Goal: Task Accomplishment & Management: Use online tool/utility

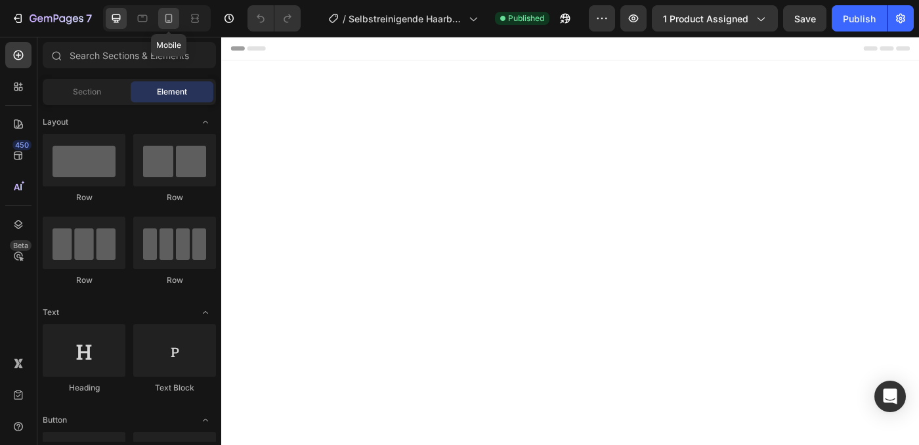
scroll to position [564, 0]
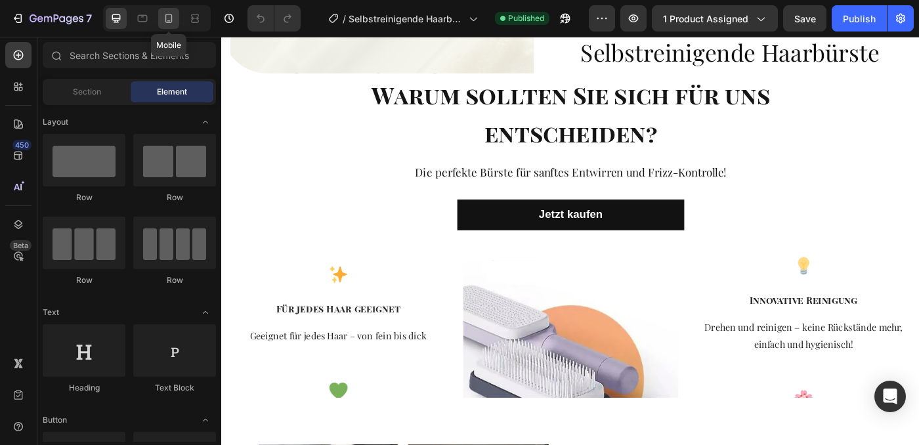
click at [168, 23] on icon at bounding box center [168, 18] width 13 height 13
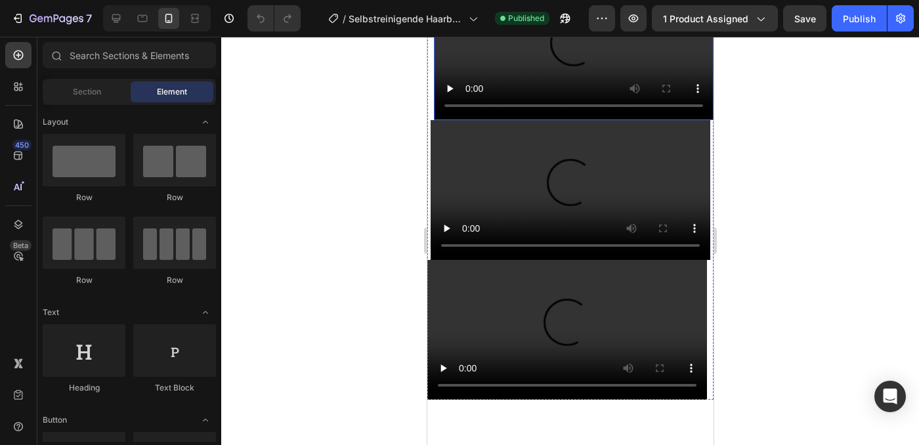
scroll to position [3515, 0]
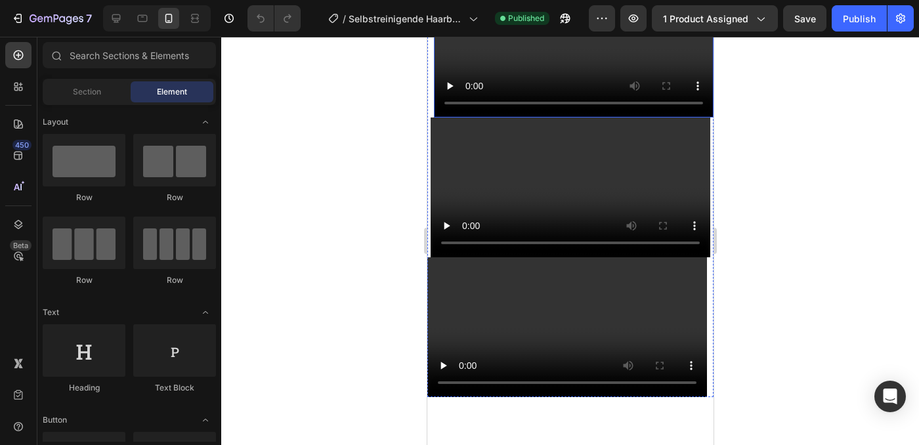
click at [491, 118] on video at bounding box center [573, 48] width 280 height 140
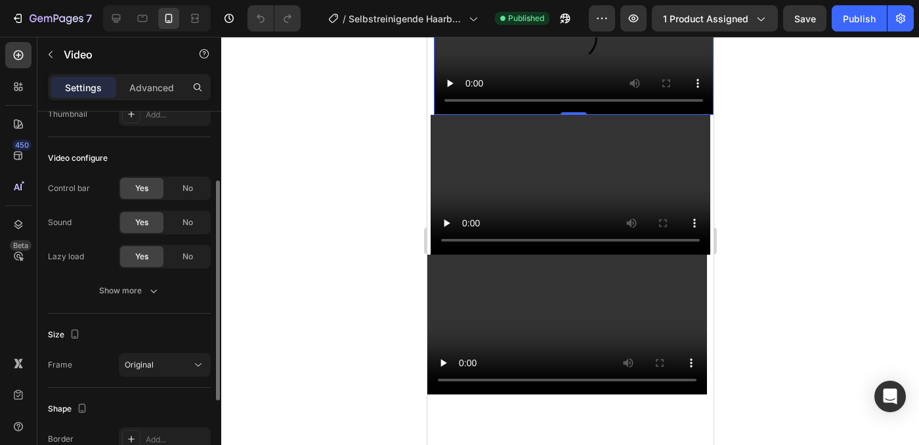
scroll to position [221, 0]
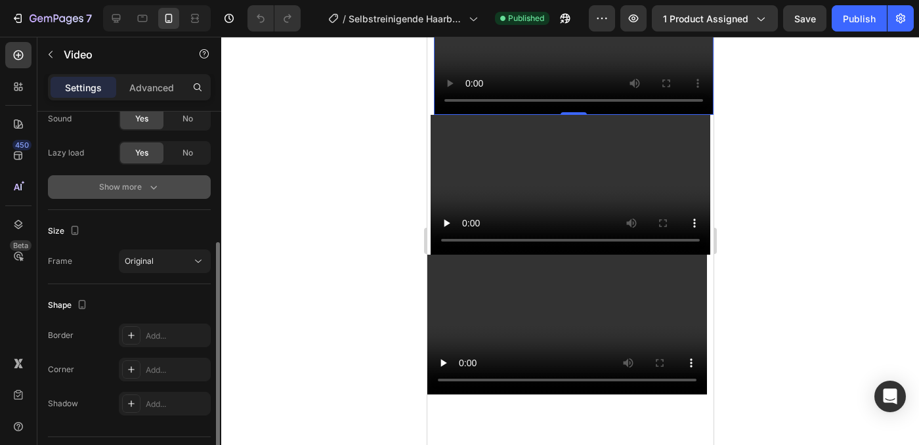
click at [144, 193] on div "Show more" at bounding box center [129, 187] width 61 height 13
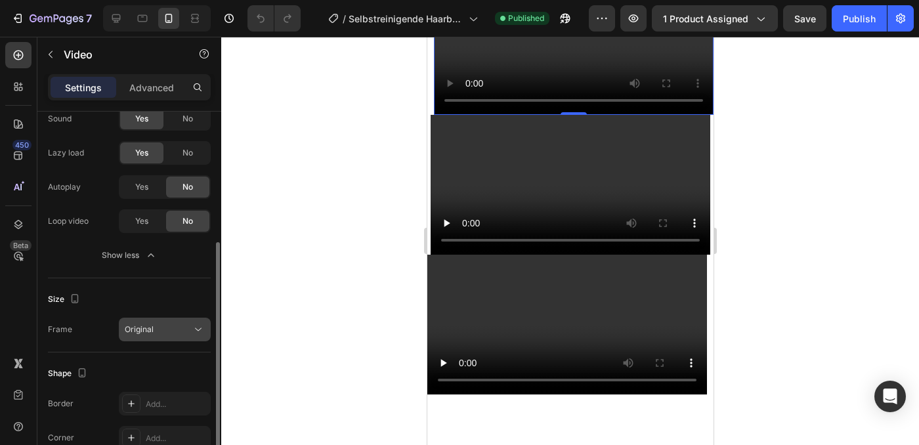
click at [152, 332] on span "Original" at bounding box center [139, 329] width 29 height 10
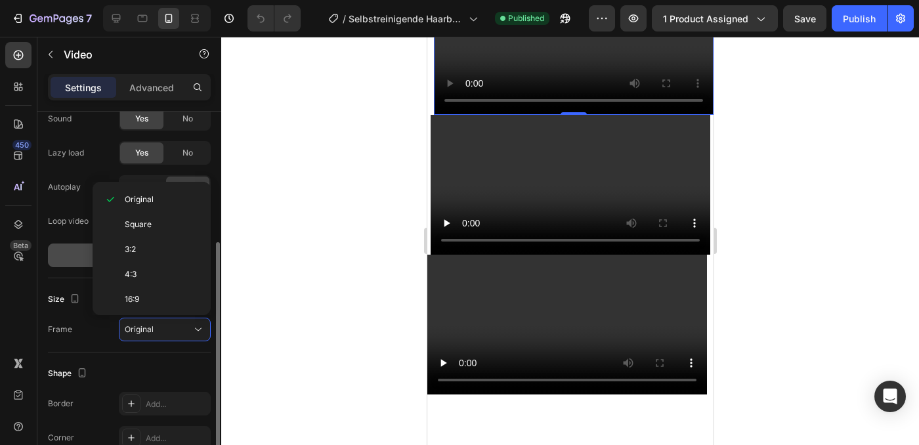
click at [72, 246] on button "Show less" at bounding box center [129, 256] width 163 height 24
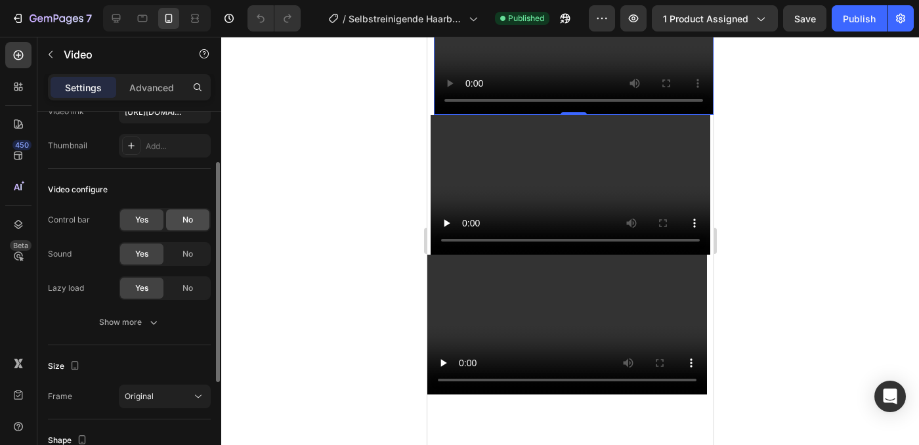
scroll to position [0, 0]
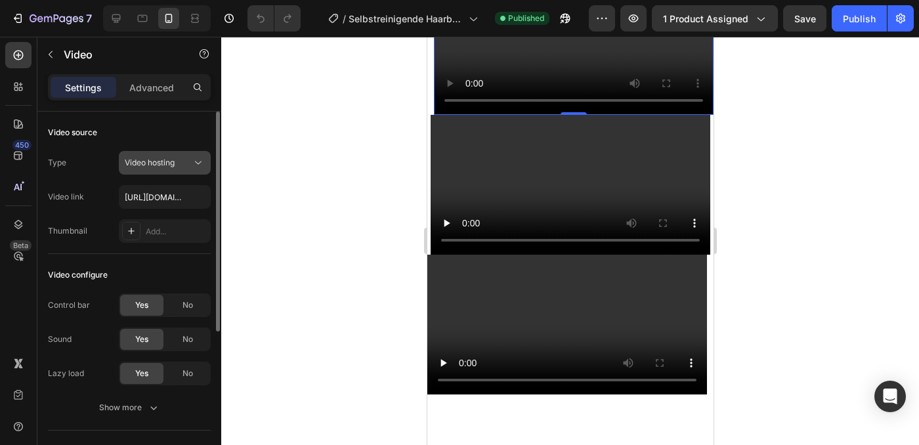
click at [186, 160] on div "Video hosting" at bounding box center [158, 163] width 67 height 12
click at [192, 125] on div "Video source" at bounding box center [129, 132] width 163 height 21
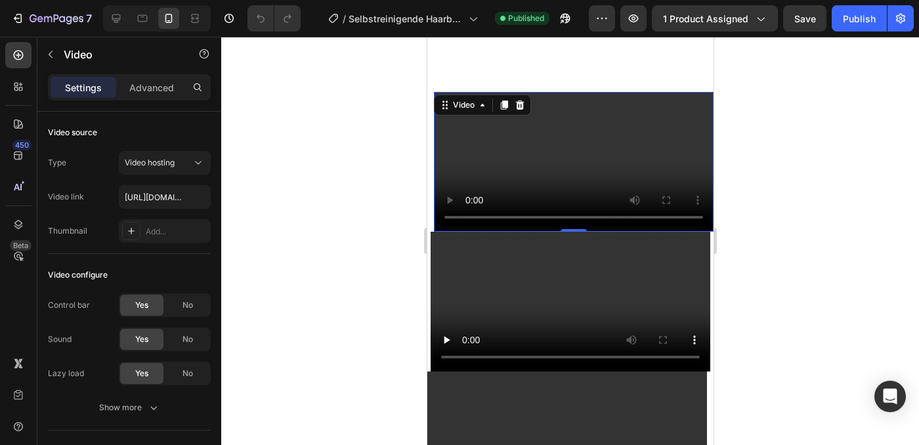
scroll to position [3373, 0]
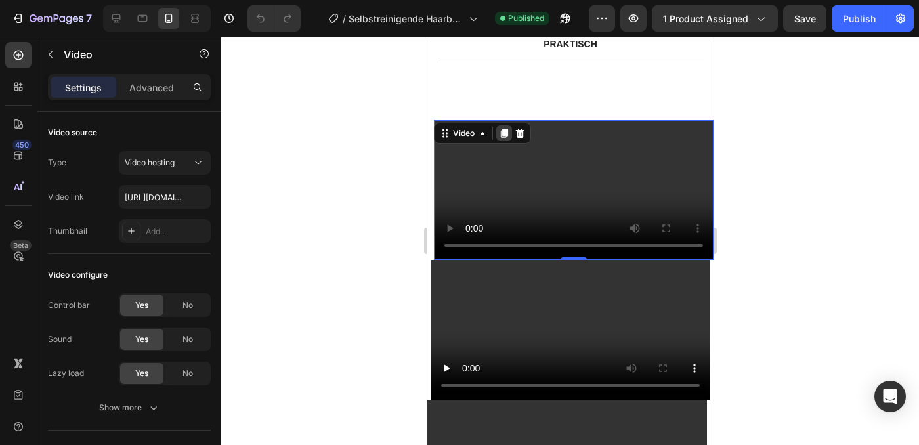
click at [504, 134] on icon at bounding box center [503, 133] width 7 height 9
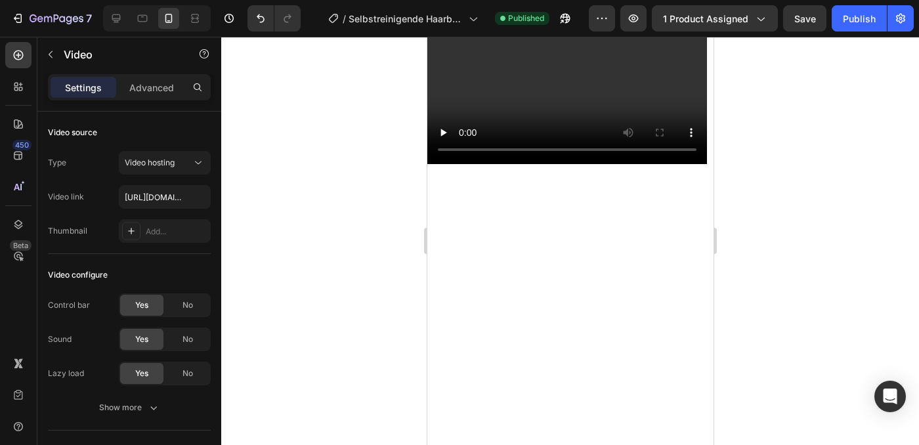
scroll to position [3889, 0]
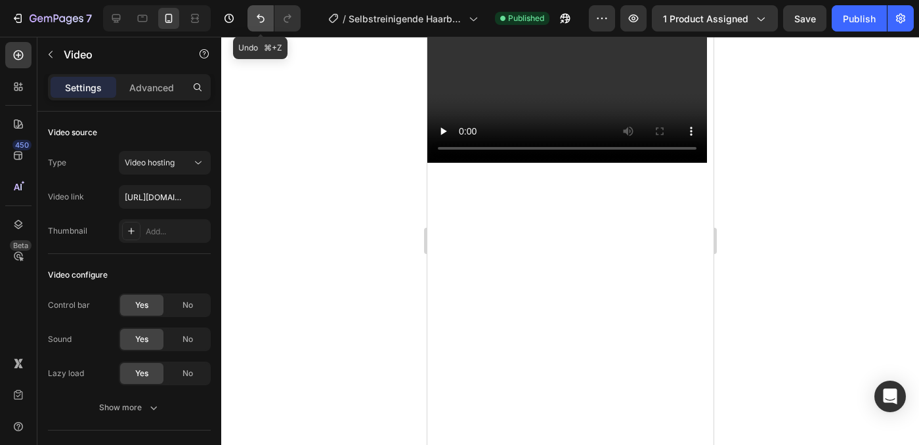
click at [253, 16] on button "Undo/Redo" at bounding box center [261, 18] width 26 height 26
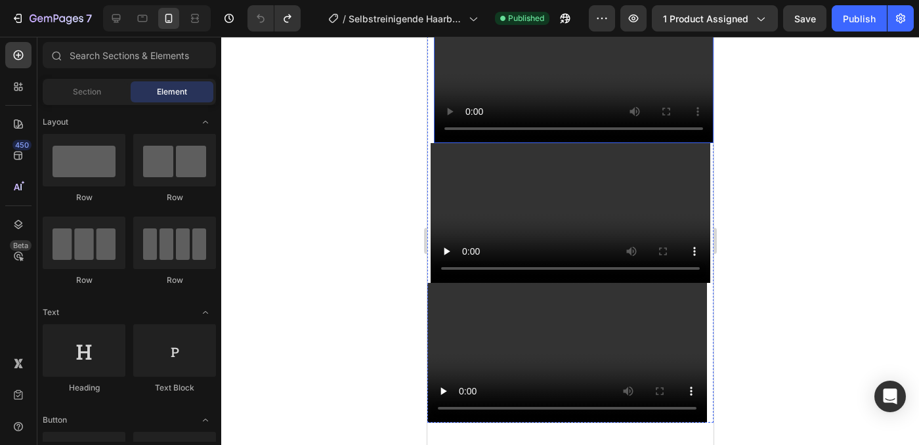
scroll to position [3343, 0]
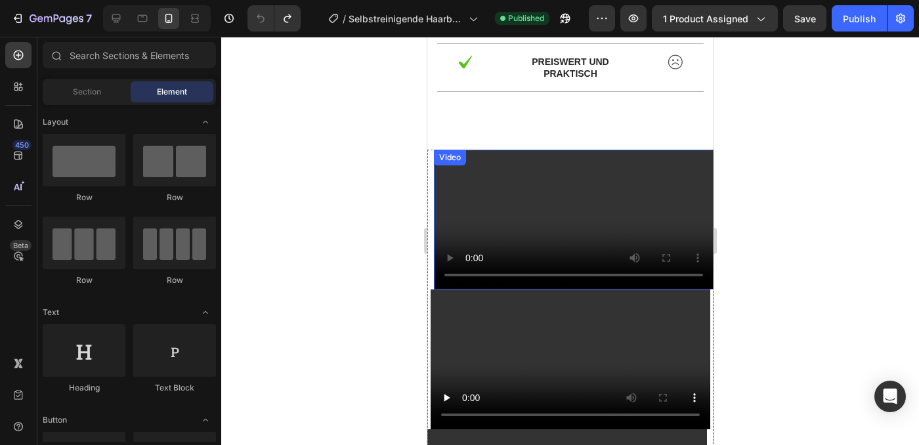
click at [555, 170] on video at bounding box center [573, 220] width 280 height 140
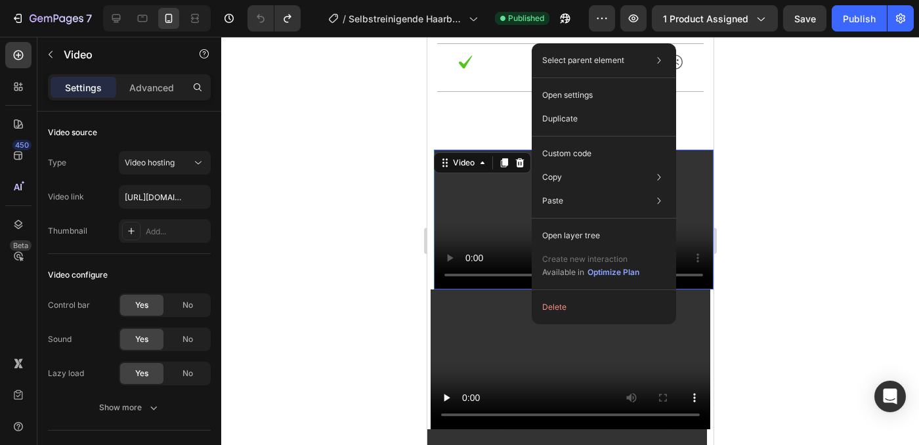
drag, startPoint x: 532, startPoint y: 258, endPoint x: 959, endPoint y: 295, distance: 429.0
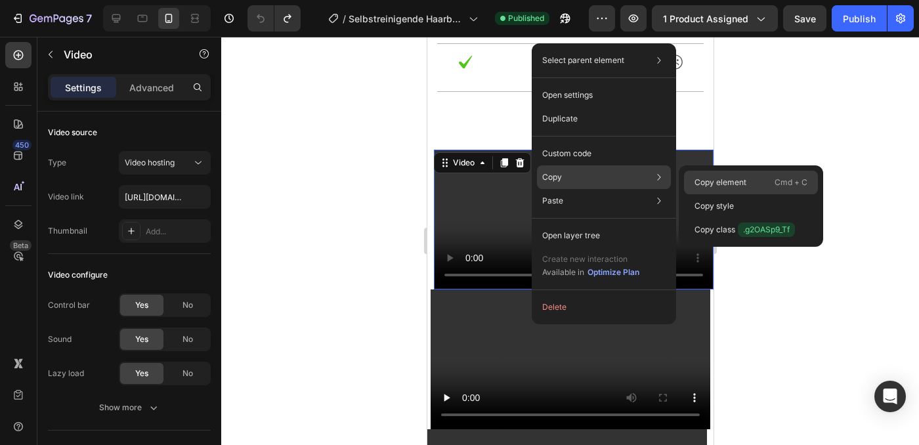
click at [735, 186] on p "Copy element" at bounding box center [721, 183] width 52 height 12
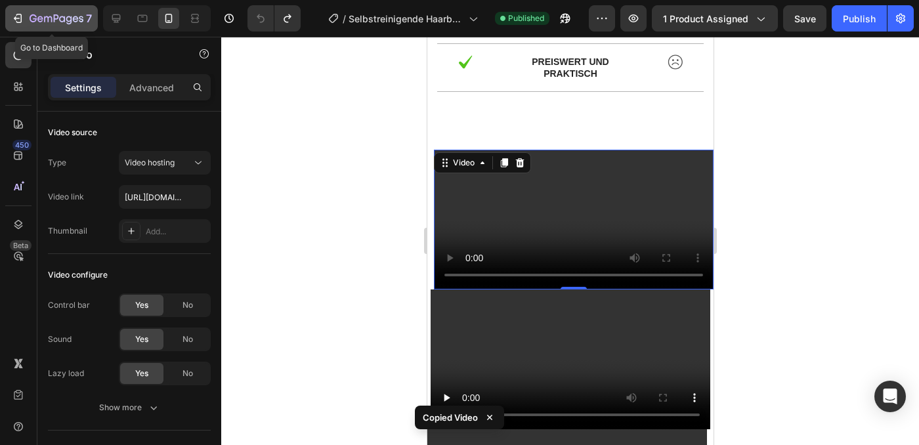
click at [27, 19] on div "7" at bounding box center [51, 19] width 81 height 16
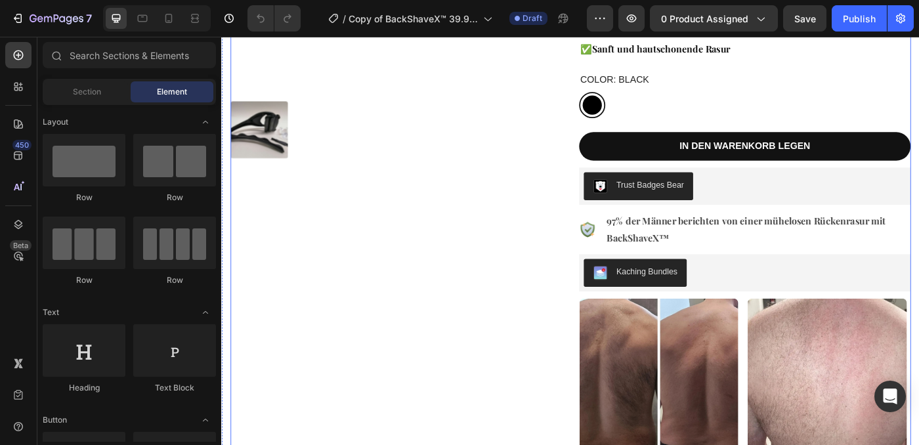
scroll to position [358, 0]
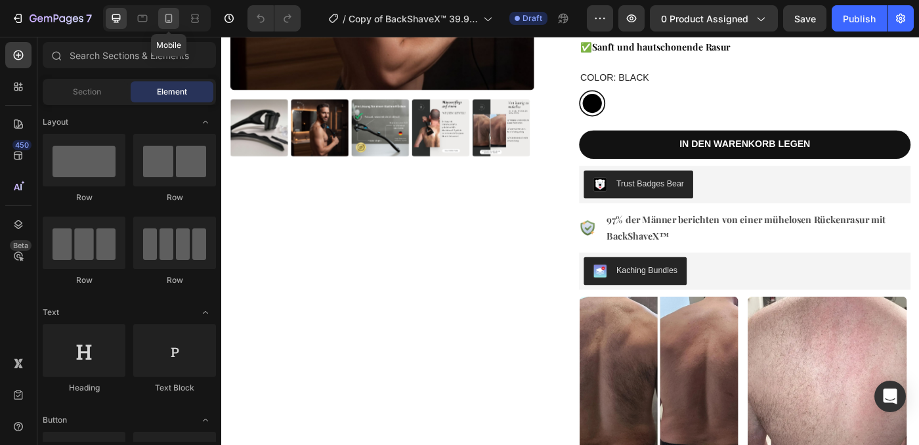
click at [165, 12] on icon at bounding box center [168, 18] width 13 height 13
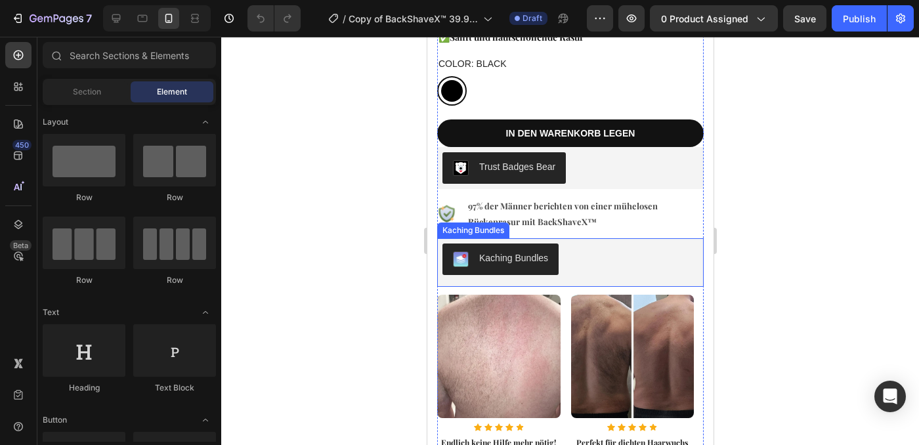
scroll to position [1130, 0]
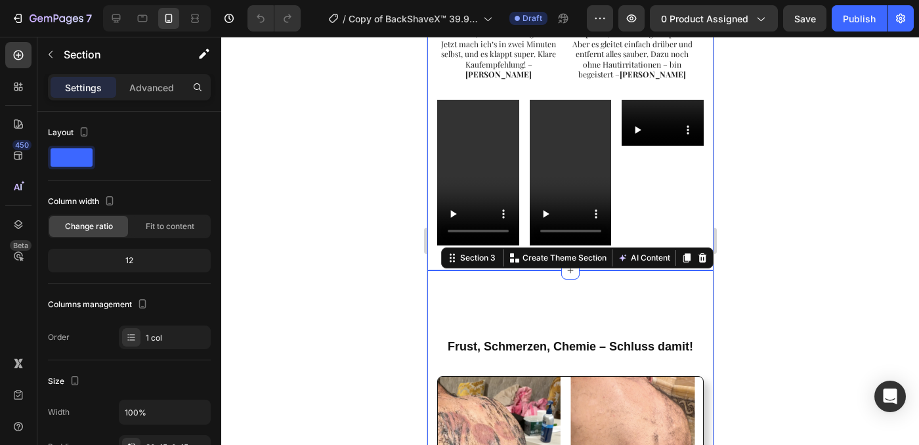
scroll to position [1132, 0]
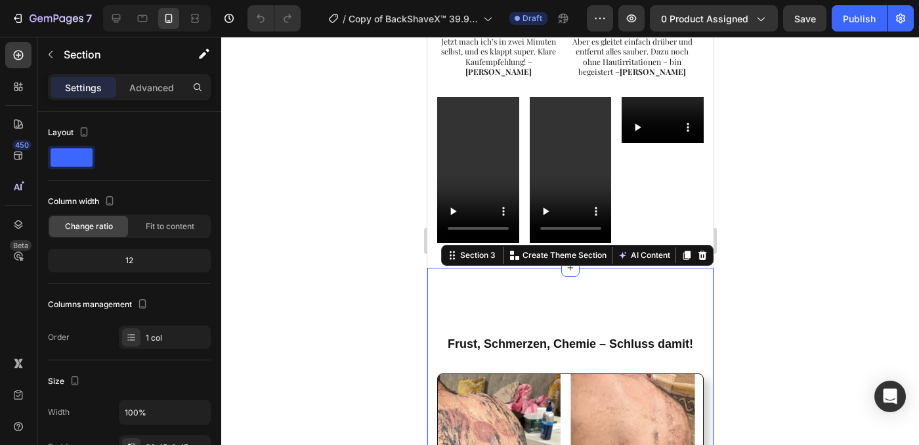
click at [732, 219] on div at bounding box center [570, 241] width 698 height 408
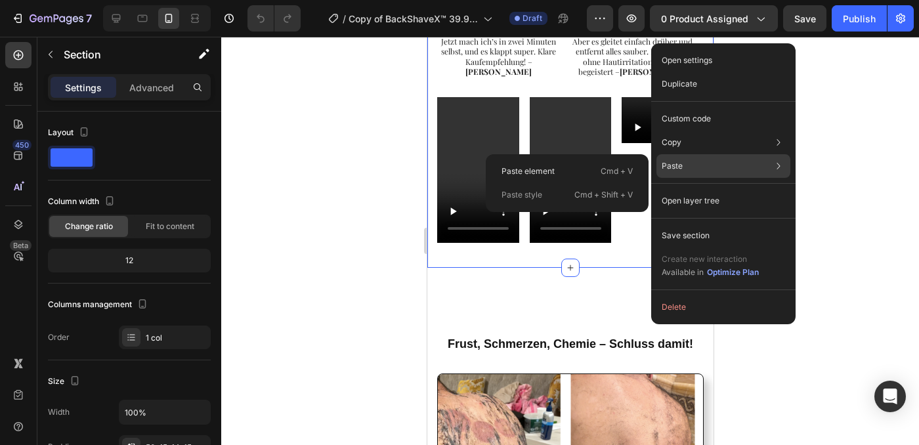
click at [689, 171] on div "Paste Paste element Cmd + V Paste style Cmd + Shift + V" at bounding box center [724, 166] width 134 height 24
drag, startPoint x: 600, startPoint y: 171, endPoint x: 150, endPoint y: 156, distance: 450.6
click at [601, 171] on p "Cmd + V" at bounding box center [617, 171] width 32 height 13
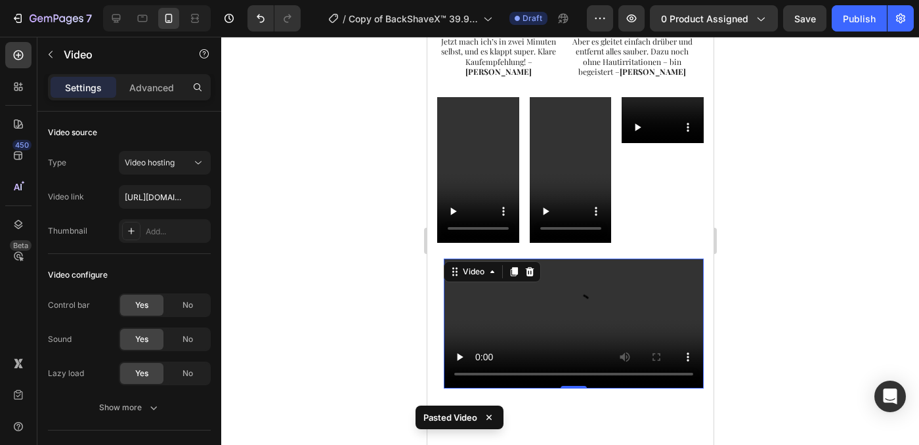
scroll to position [1149, 0]
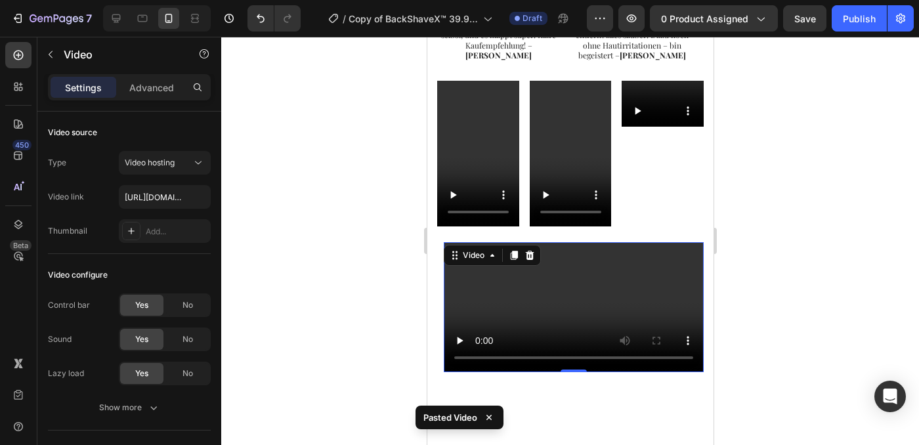
click at [526, 289] on video at bounding box center [573, 307] width 260 height 130
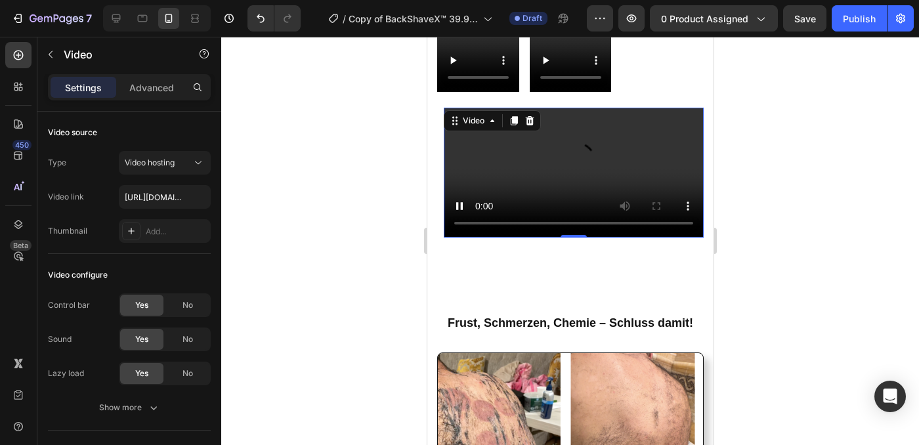
scroll to position [1407, 0]
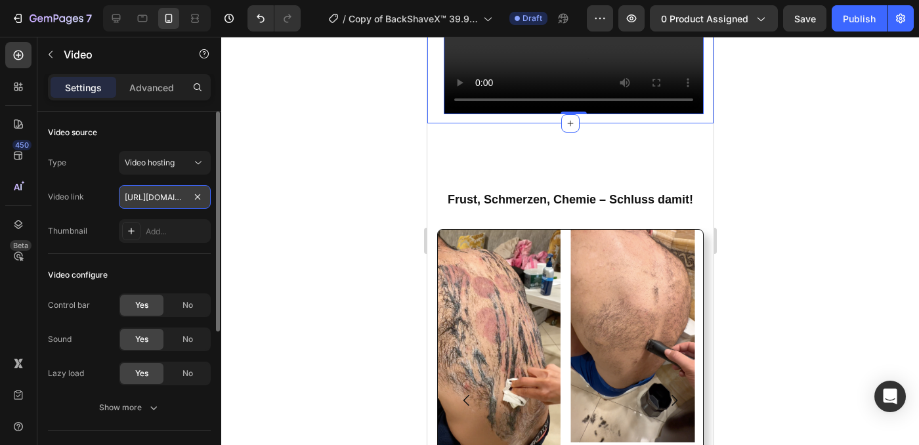
click at [182, 202] on input "[URL][DOMAIN_NAME]" at bounding box center [165, 197] width 92 height 24
click at [183, 201] on input "[URL][DOMAIN_NAME]" at bounding box center [165, 197] width 92 height 24
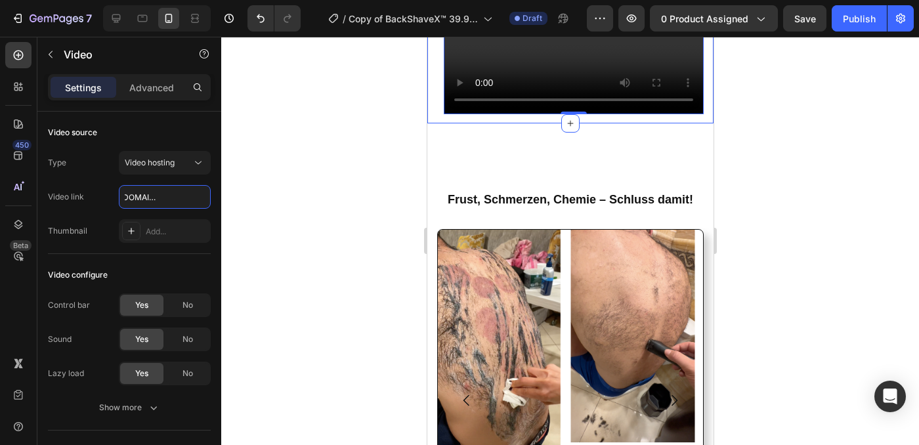
scroll to position [0, 0]
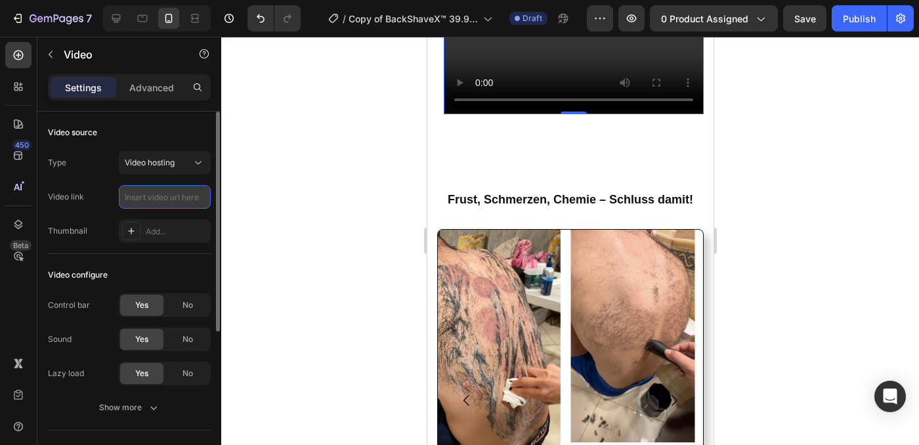
click at [174, 197] on input "text" at bounding box center [165, 197] width 92 height 24
paste input "[URL][DOMAIN_NAME]"
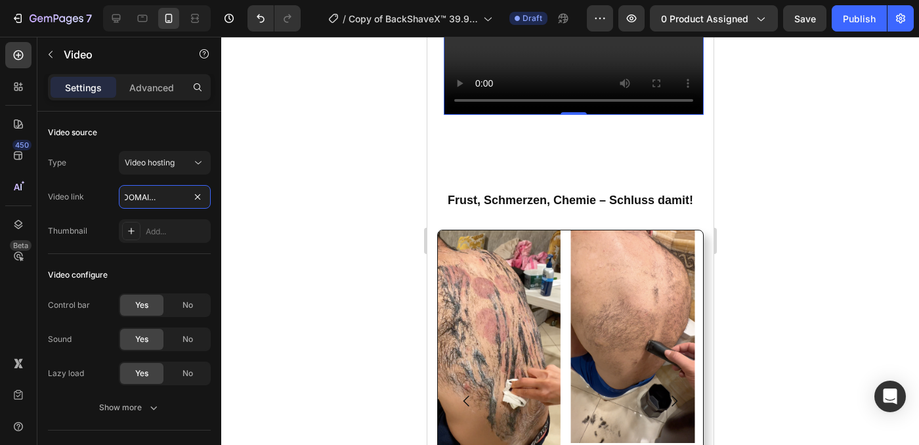
scroll to position [1408, 0]
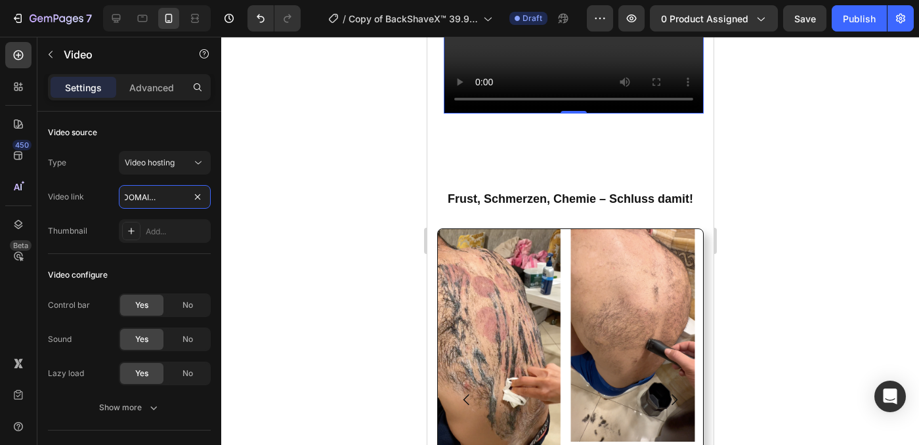
type input "[URL][DOMAIN_NAME]"
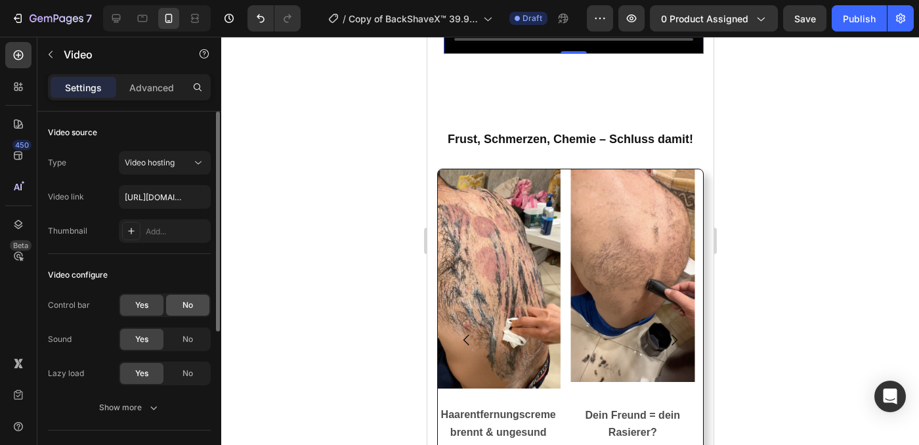
scroll to position [3, 0]
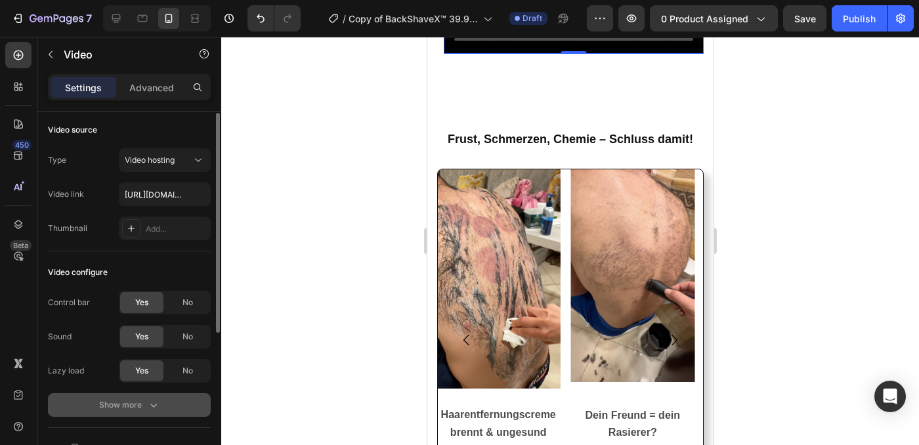
click at [150, 408] on icon "button" at bounding box center [153, 405] width 13 height 13
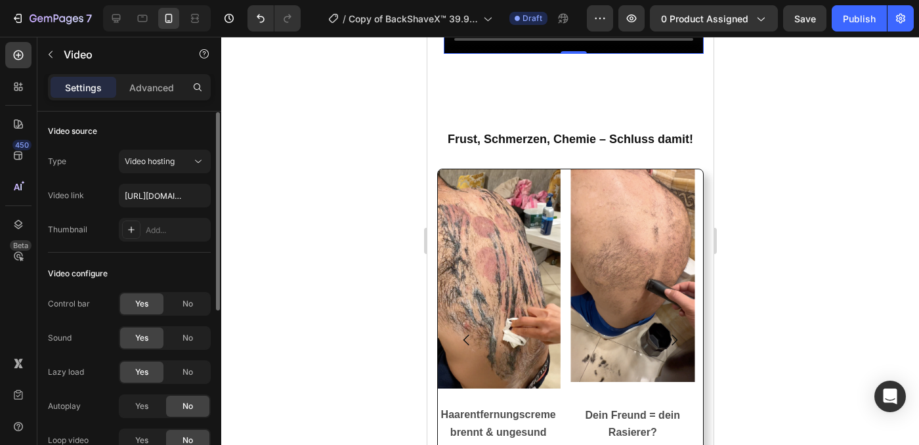
scroll to position [171, 0]
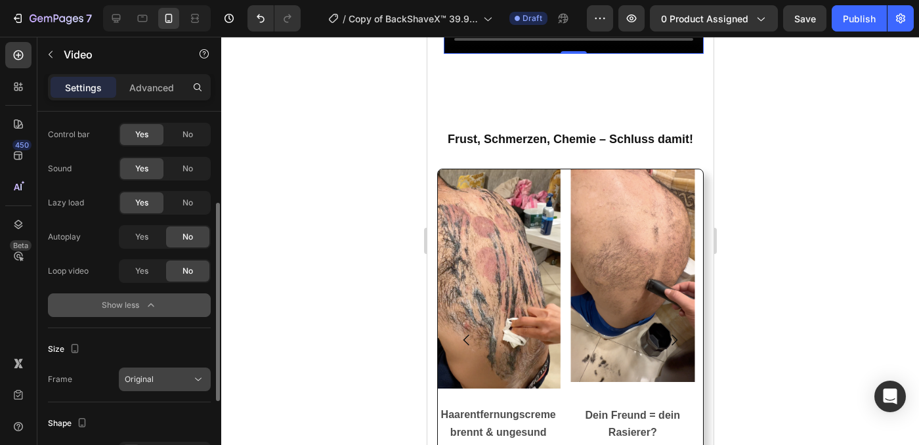
click at [163, 379] on div "Original" at bounding box center [158, 380] width 67 height 12
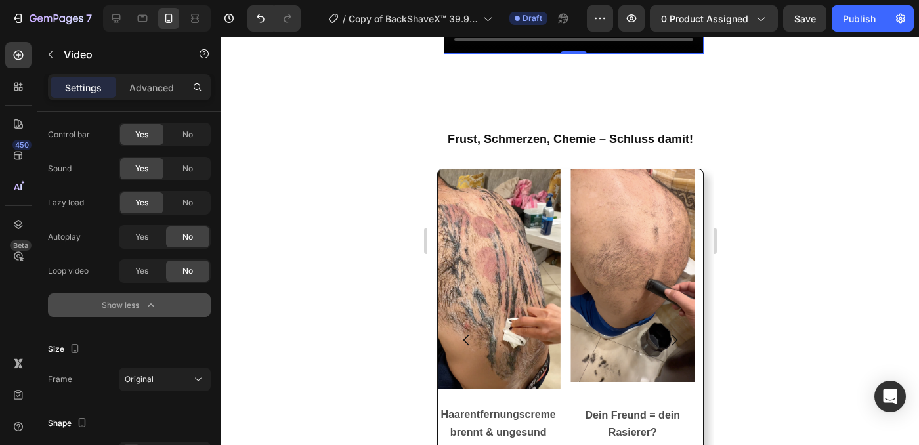
click at [71, 306] on button "Show less" at bounding box center [129, 305] width 163 height 24
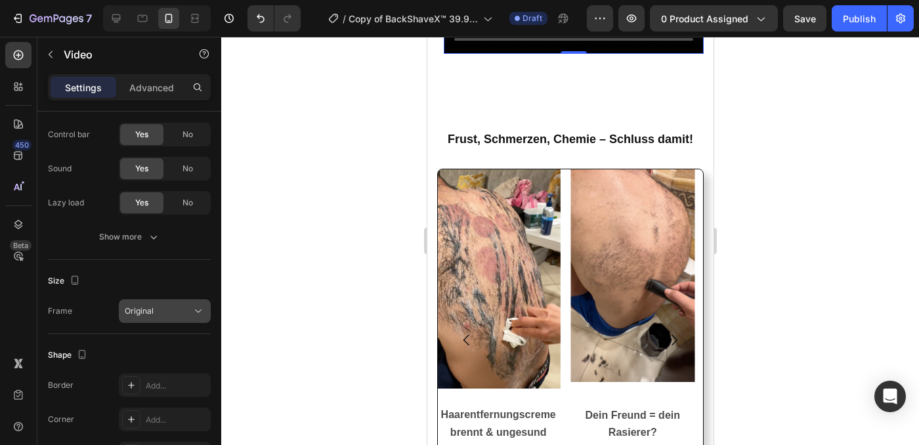
click at [135, 318] on button "Original" at bounding box center [165, 311] width 92 height 24
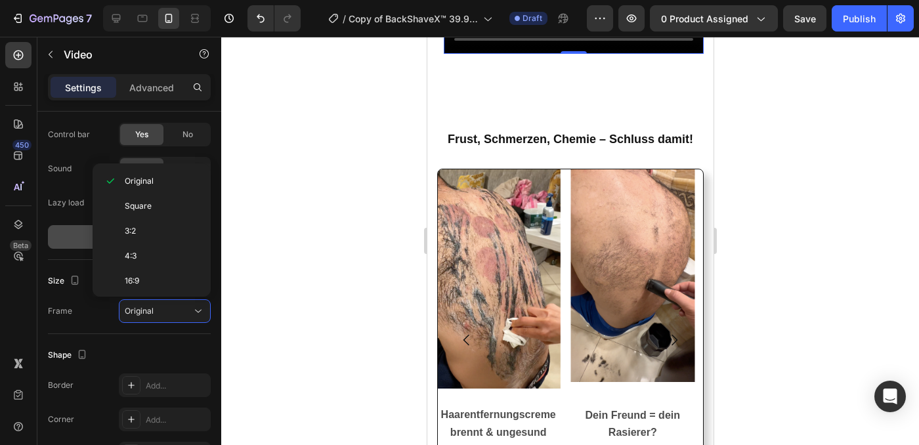
click at [57, 236] on button "Show more" at bounding box center [129, 237] width 163 height 24
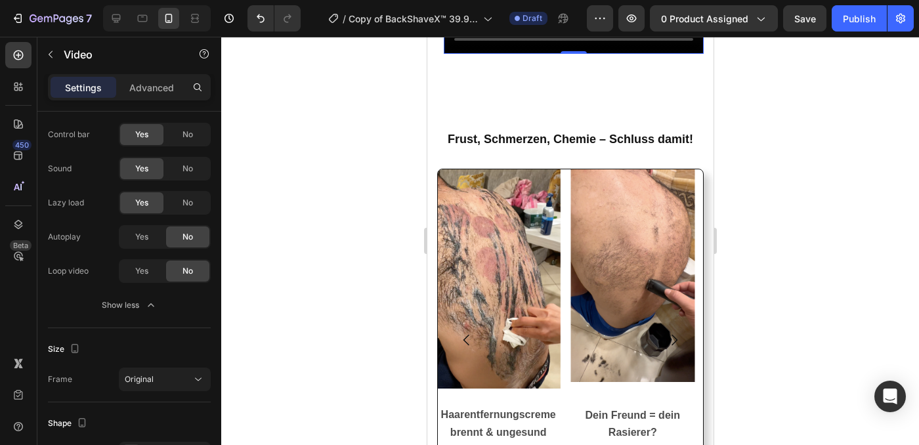
click at [106, 306] on div "Show less" at bounding box center [130, 305] width 56 height 13
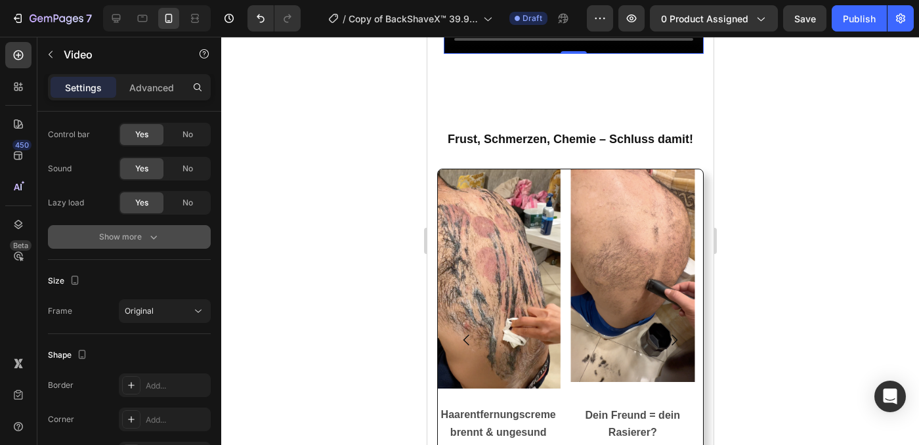
click at [129, 244] on button "Show more" at bounding box center [129, 237] width 163 height 24
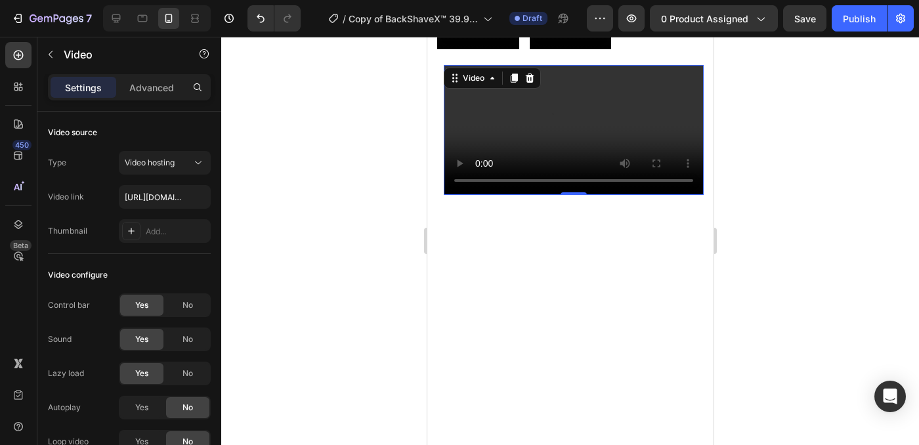
scroll to position [1324, 0]
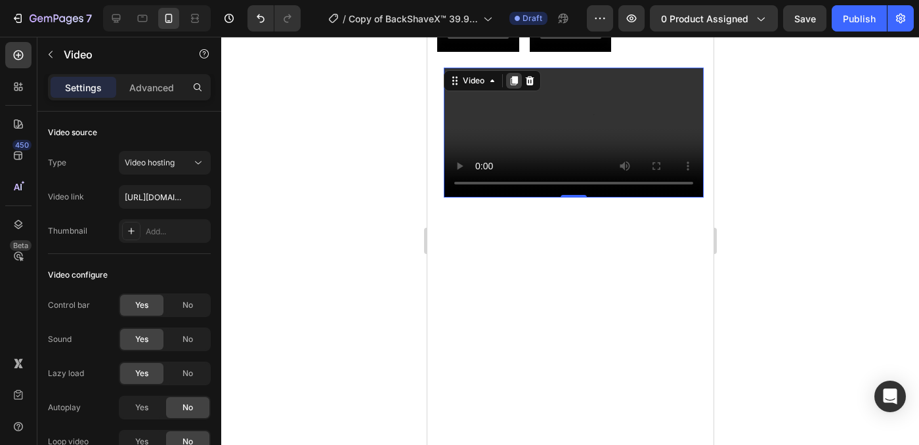
click at [513, 76] on icon at bounding box center [513, 80] width 7 height 9
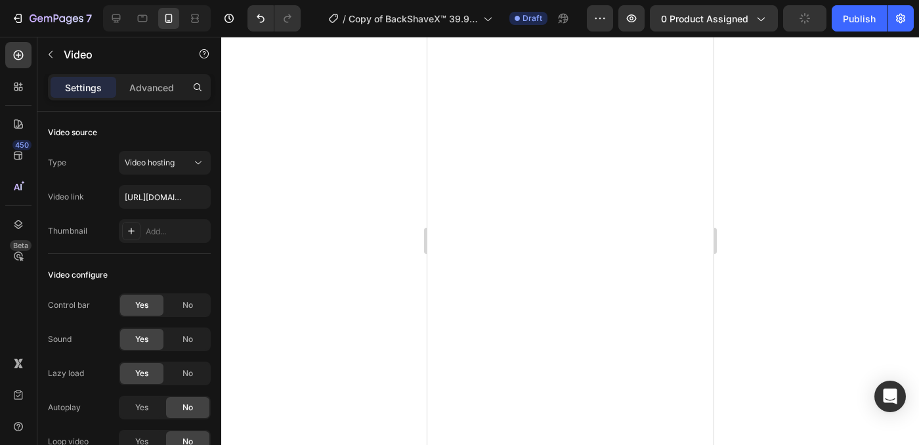
scroll to position [1724, 0]
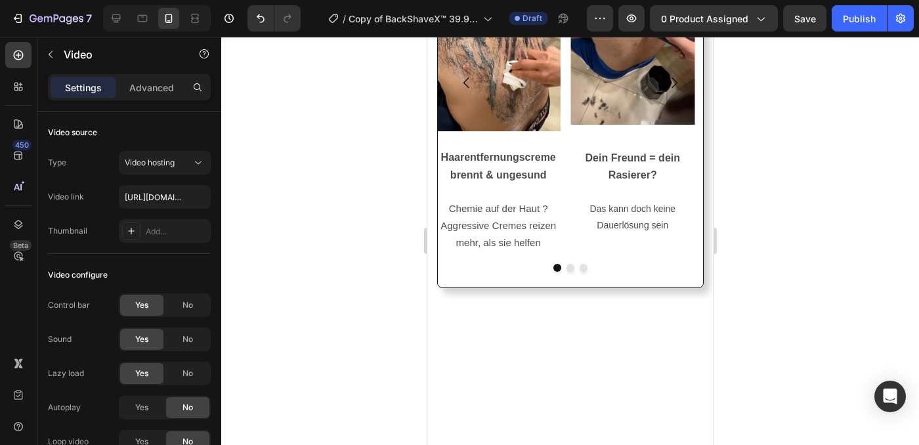
click at [822, 142] on div at bounding box center [570, 241] width 698 height 408
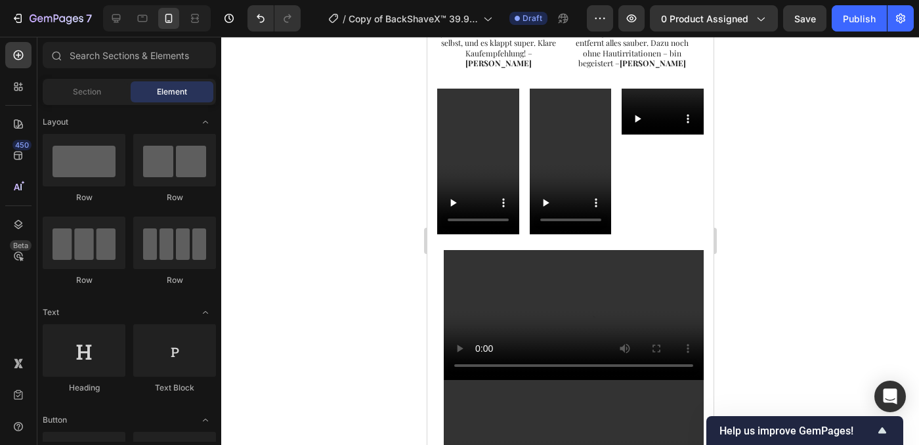
scroll to position [1301, 0]
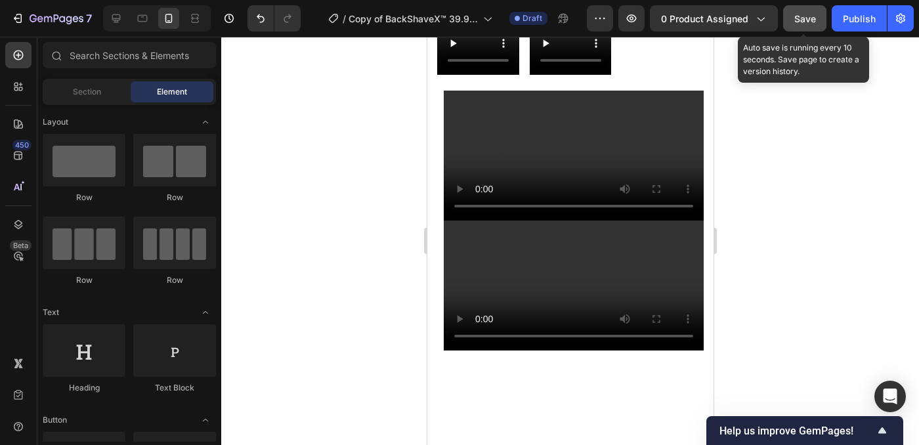
click at [796, 20] on span "Save" at bounding box center [805, 18] width 22 height 11
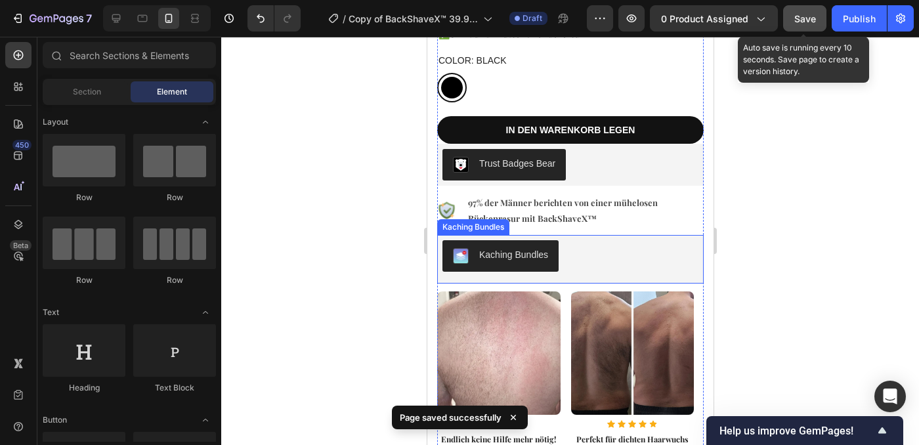
scroll to position [565, 0]
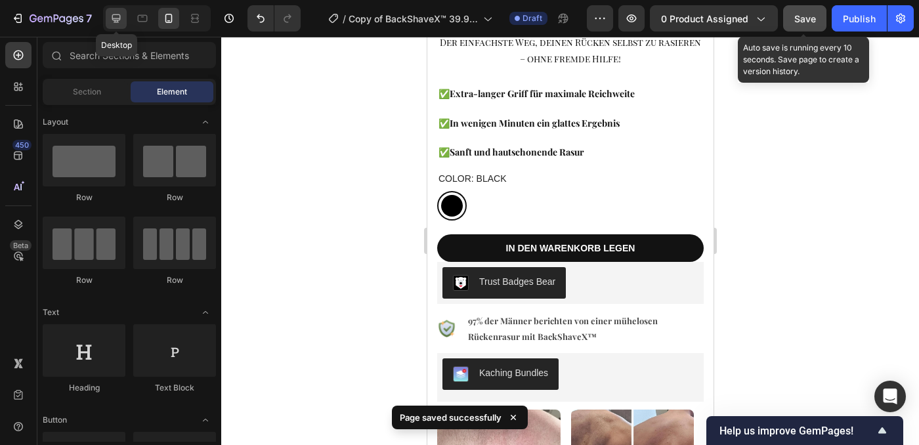
click at [114, 25] on div at bounding box center [116, 18] width 21 height 21
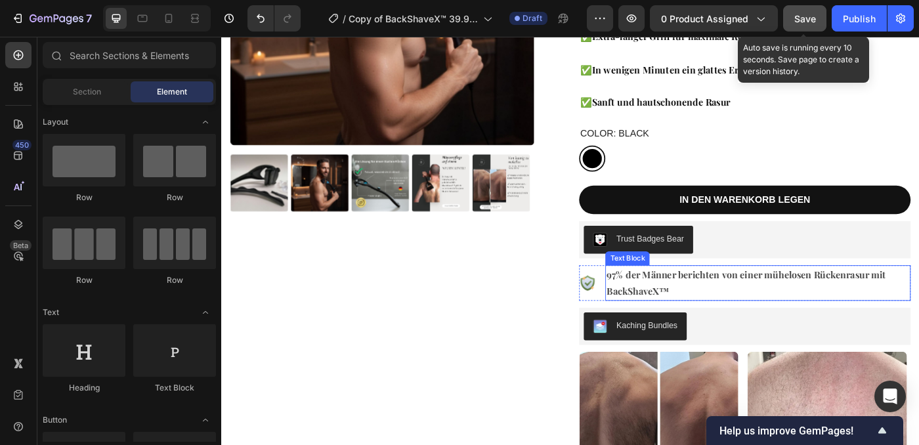
scroll to position [294, 0]
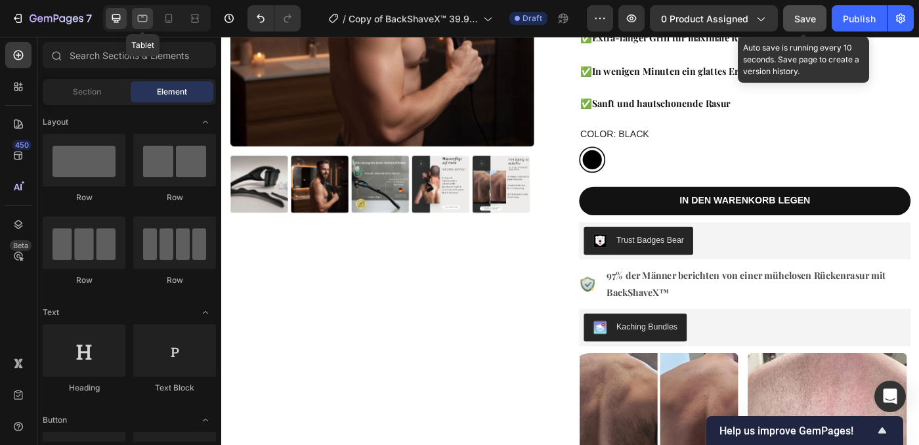
click at [150, 22] on div at bounding box center [142, 18] width 21 height 21
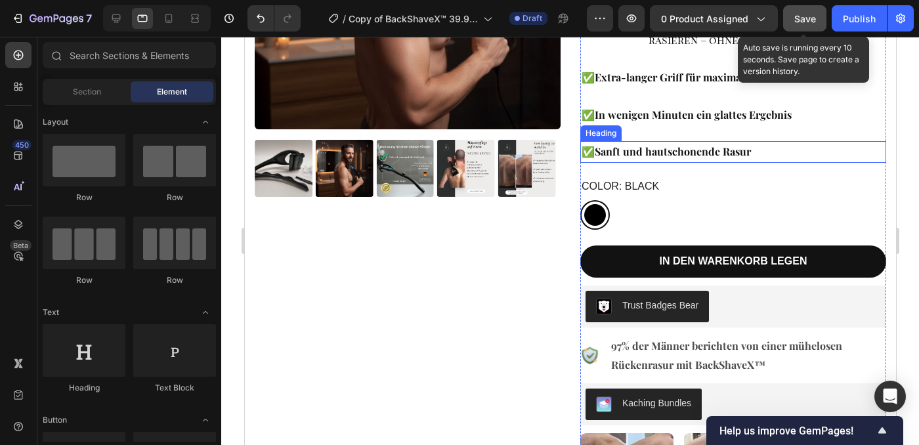
scroll to position [270, 0]
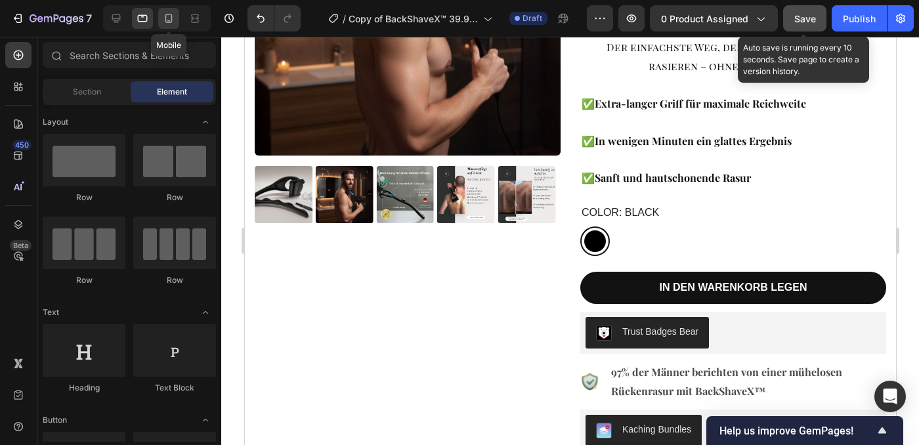
click at [172, 22] on icon at bounding box center [168, 18] width 13 height 13
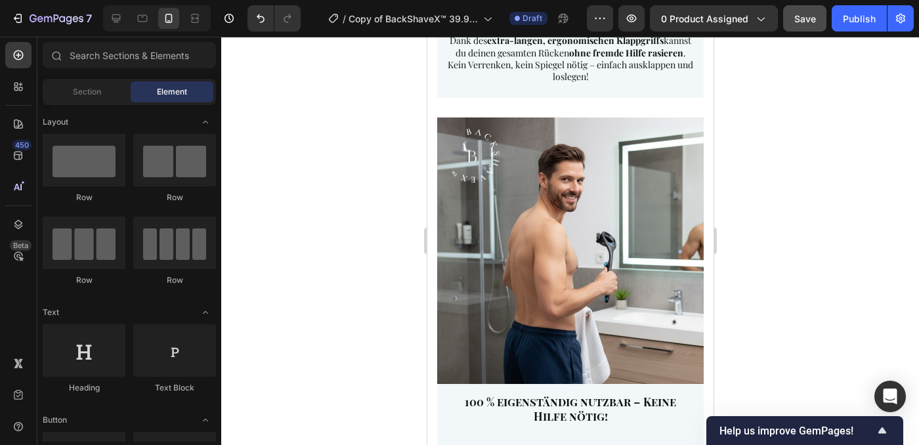
scroll to position [4230, 0]
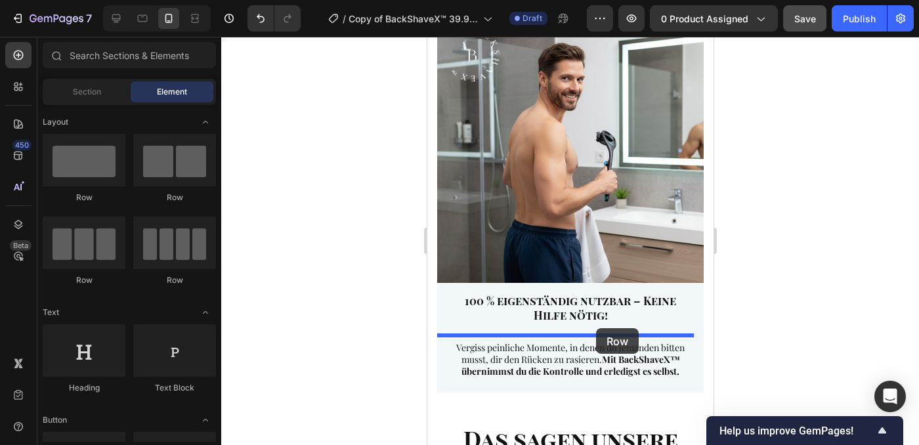
drag, startPoint x: 570, startPoint y: 213, endPoint x: 595, endPoint y: 328, distance: 117.7
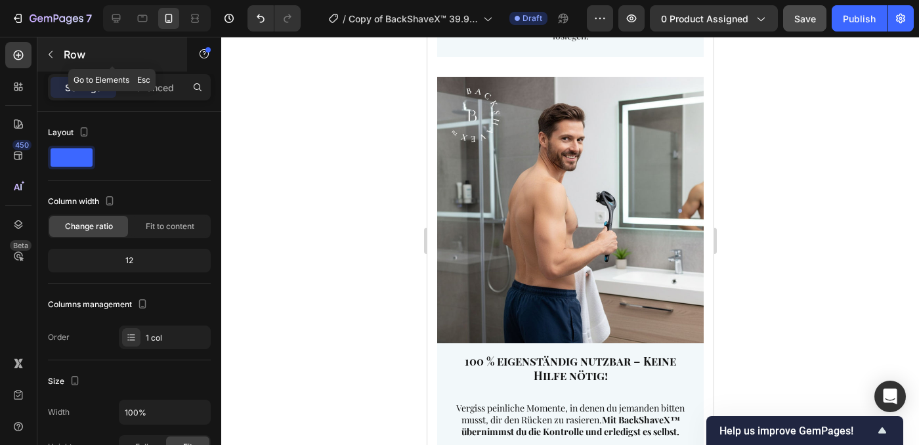
click at [46, 53] on icon "button" at bounding box center [50, 54] width 11 height 11
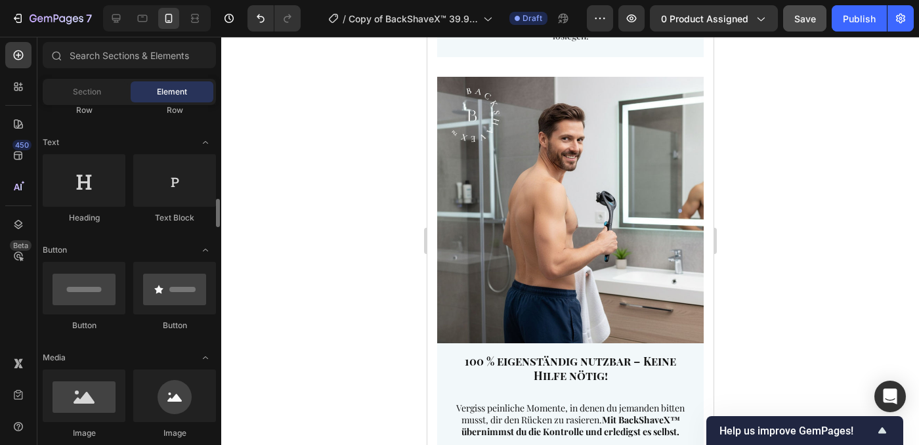
scroll to position [244, 0]
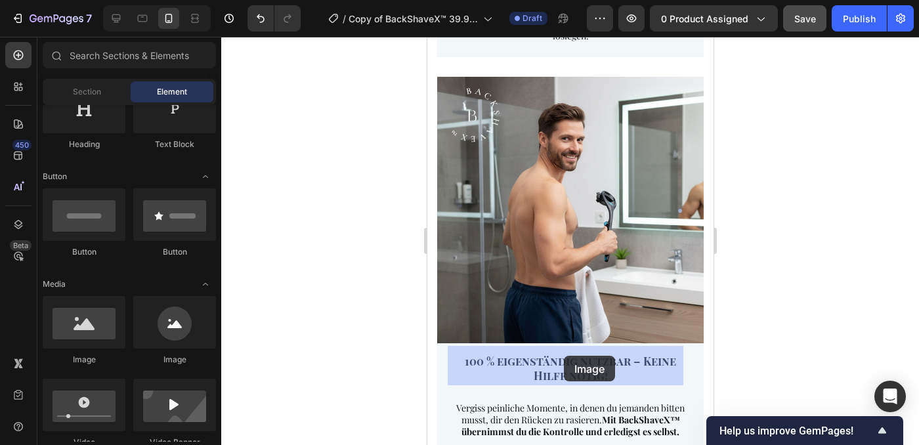
drag, startPoint x: 530, startPoint y: 379, endPoint x: 1152, endPoint y: 278, distance: 630.4
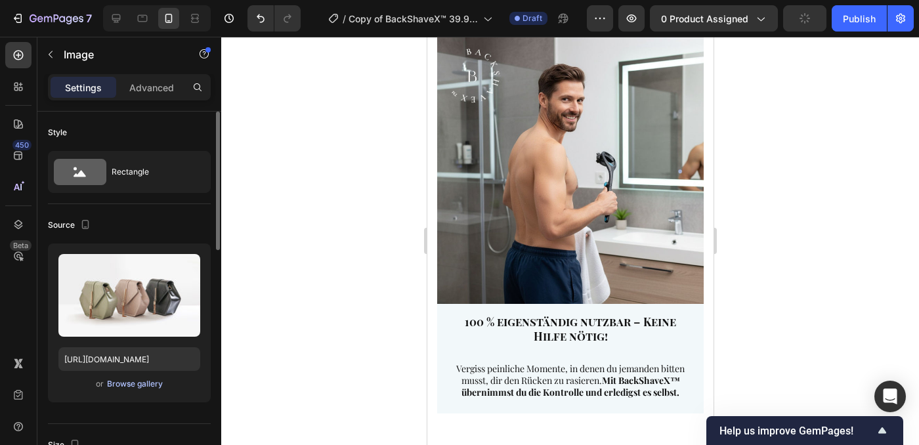
click at [136, 385] on div "Browse gallery" at bounding box center [135, 384] width 56 height 12
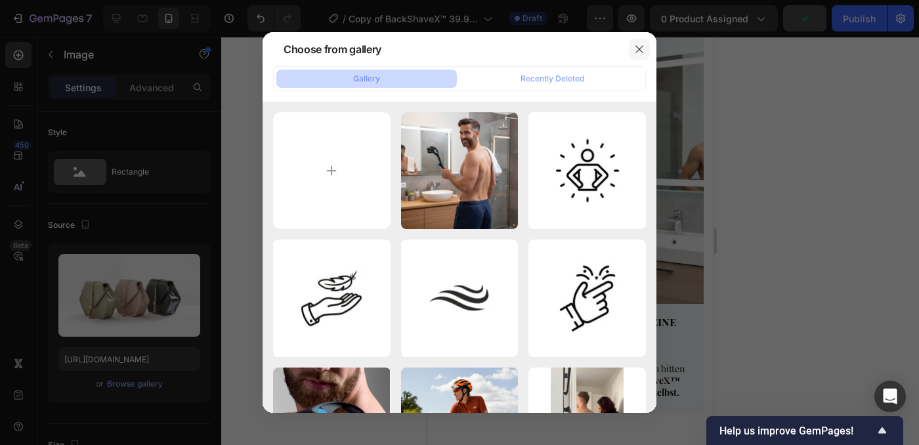
click at [639, 48] on icon "button" at bounding box center [639, 49] width 11 height 11
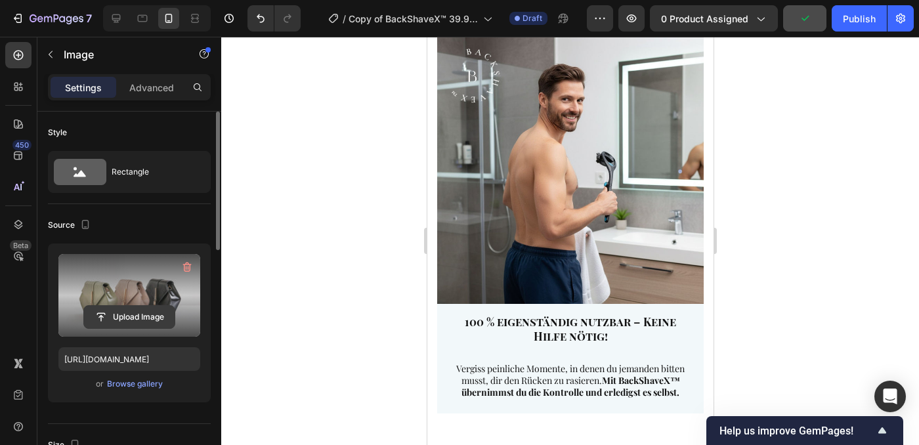
click at [144, 314] on input "file" at bounding box center [129, 317] width 91 height 22
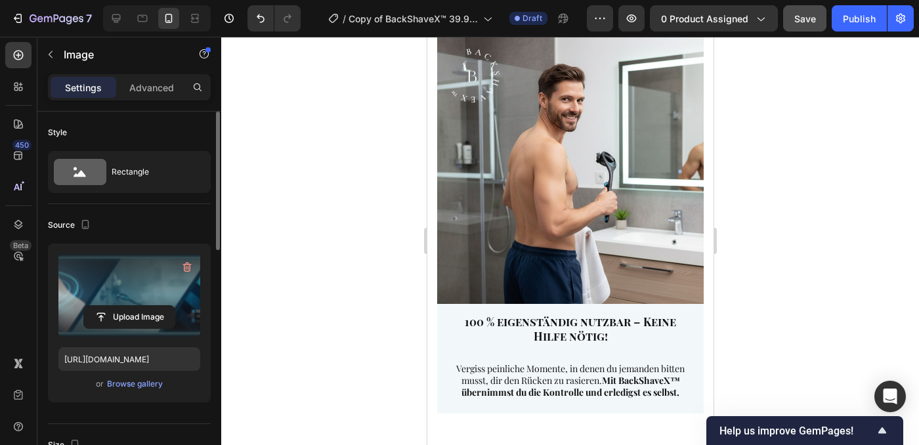
type input "[URL][DOMAIN_NAME]"
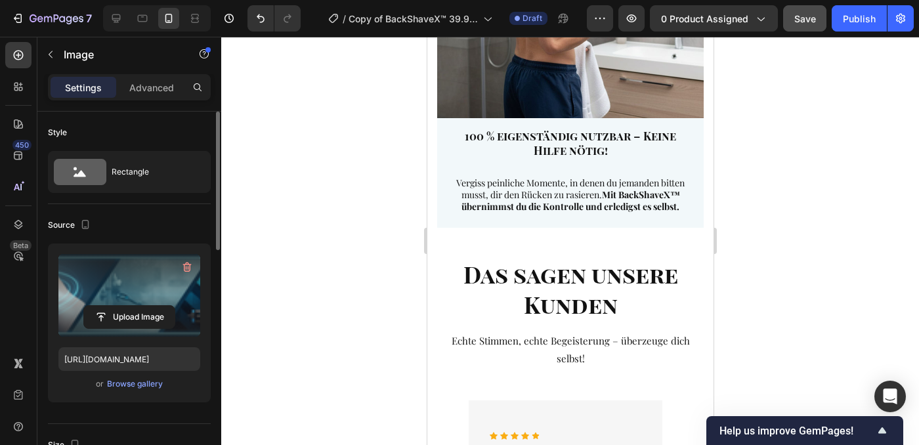
scroll to position [4388, 0]
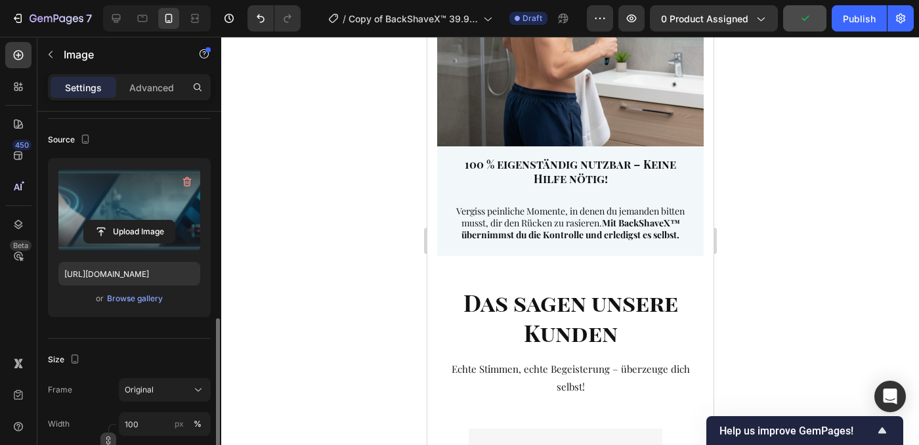
scroll to position [213, 0]
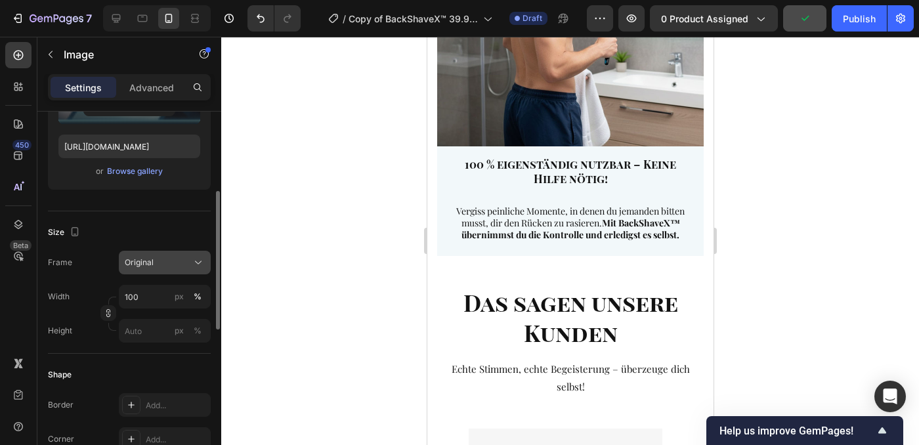
click at [148, 255] on button "Original" at bounding box center [165, 263] width 92 height 24
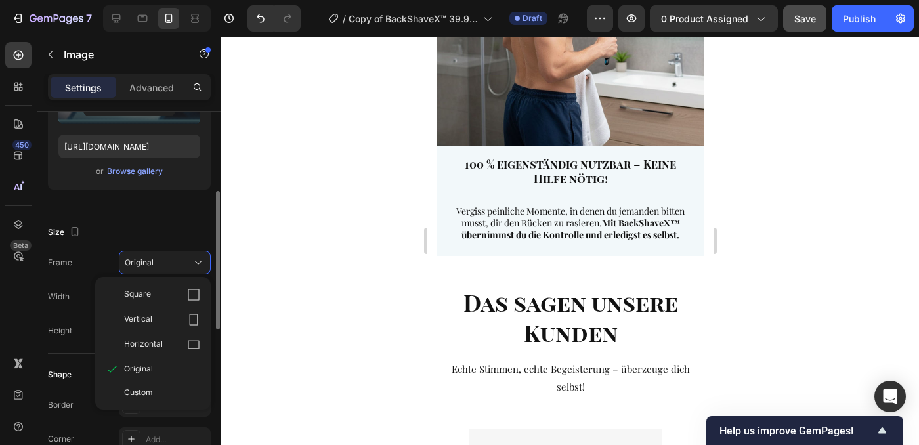
click at [165, 394] on div "Custom" at bounding box center [162, 393] width 76 height 12
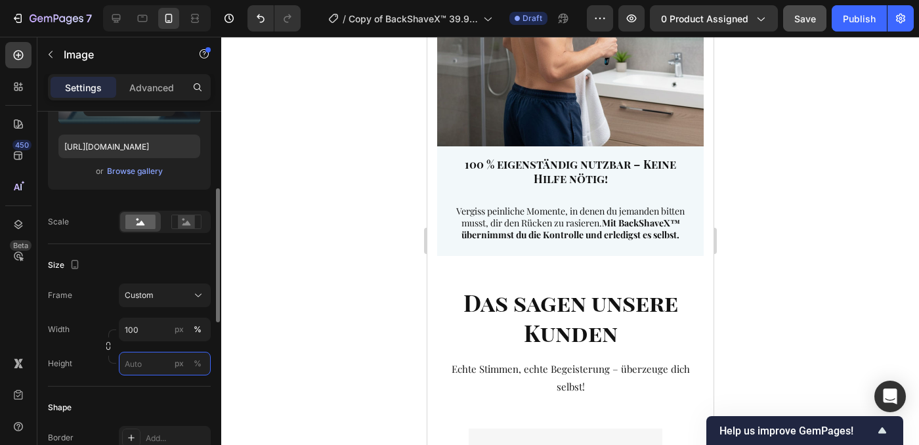
click at [149, 359] on input "px %" at bounding box center [165, 364] width 92 height 24
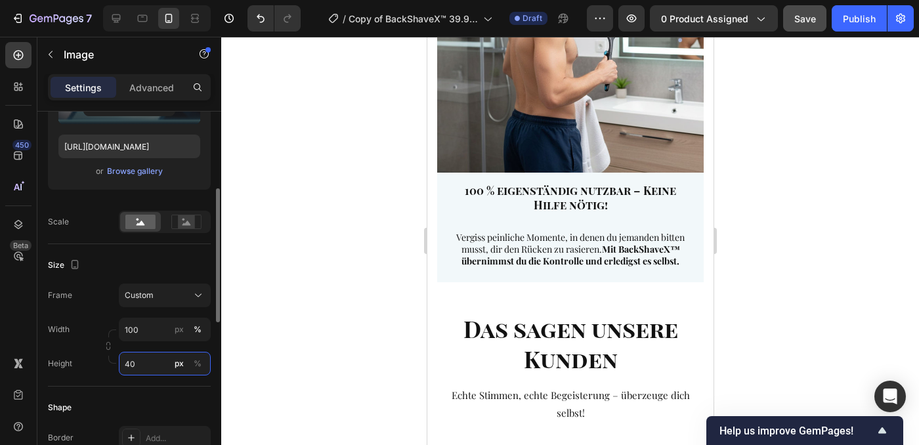
type input "4"
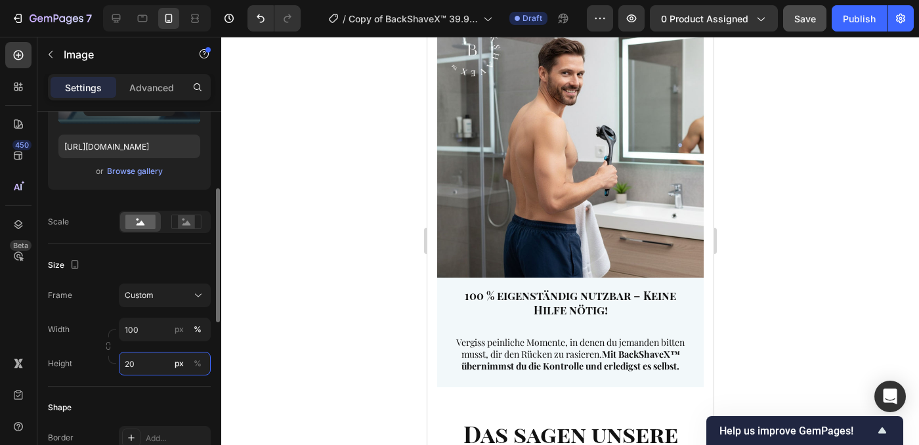
type input "2"
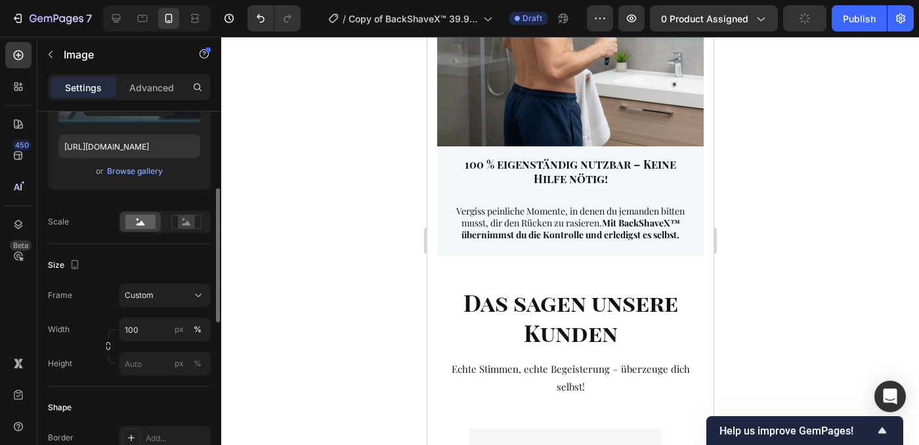
click at [140, 270] on div "Size" at bounding box center [129, 265] width 163 height 21
click at [162, 301] on div "Custom" at bounding box center [157, 296] width 64 height 12
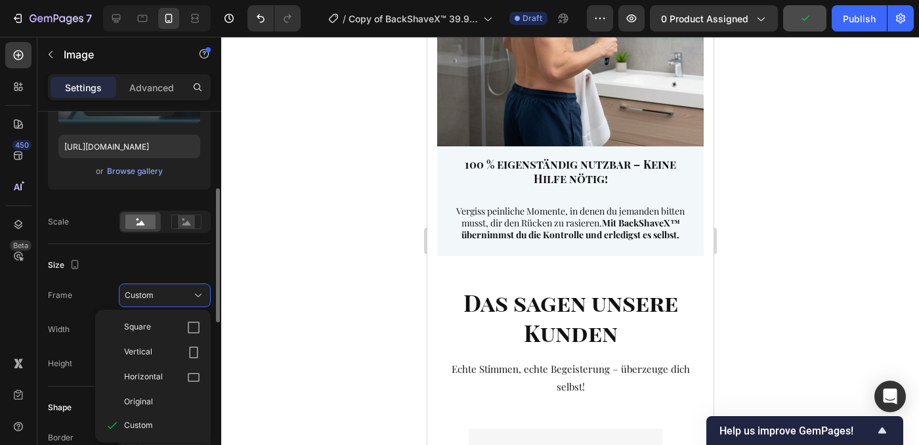
click at [156, 400] on div "Original" at bounding box center [162, 402] width 76 height 12
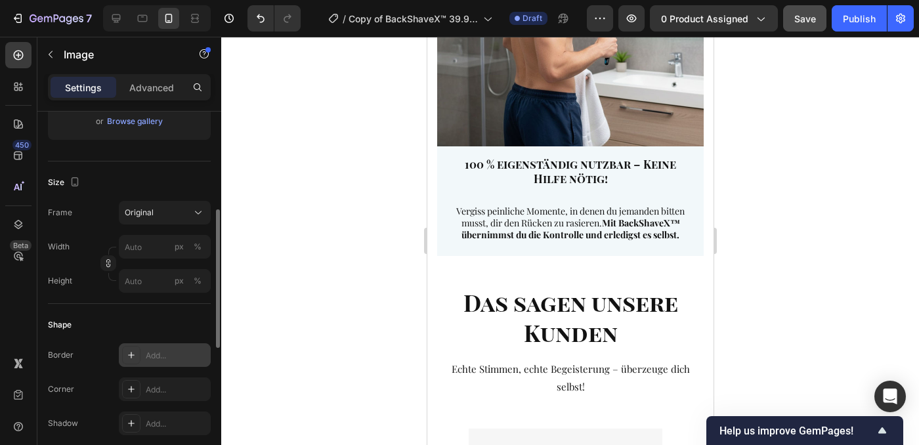
scroll to position [293, 0]
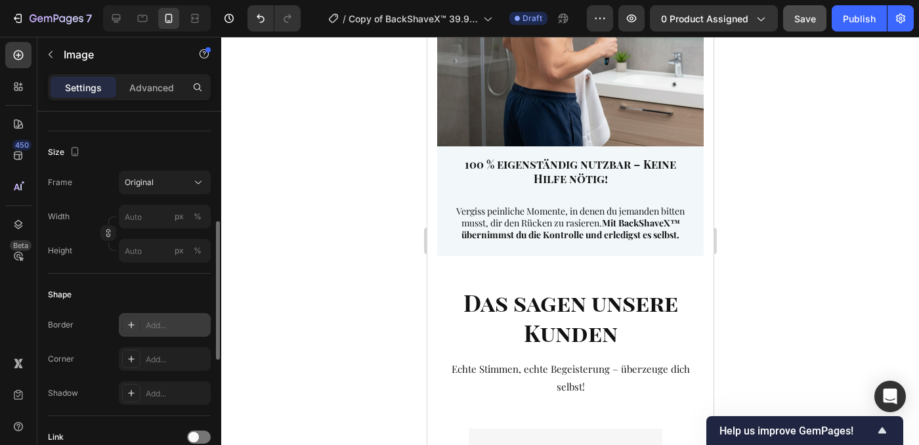
click at [154, 329] on div "Add..." at bounding box center [177, 326] width 62 height 12
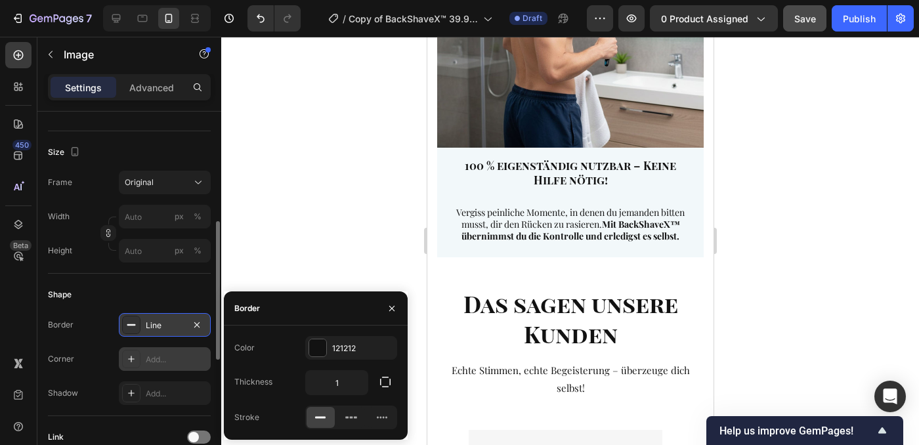
click at [150, 354] on div "Add..." at bounding box center [177, 360] width 62 height 12
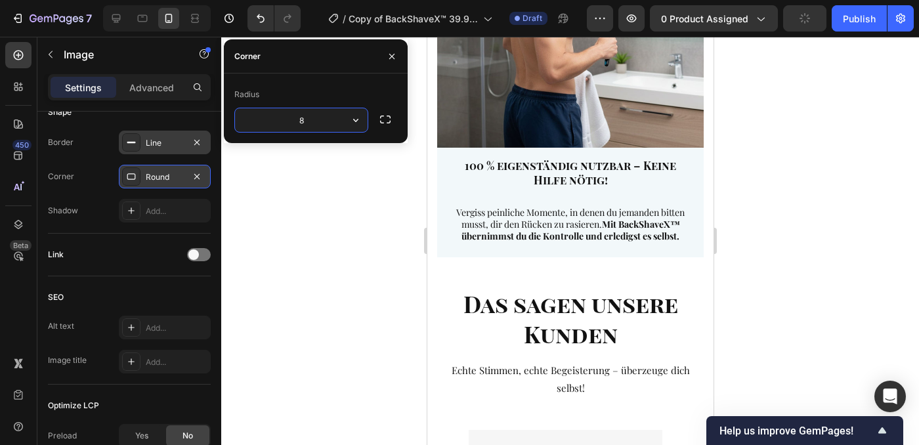
scroll to position [620, 0]
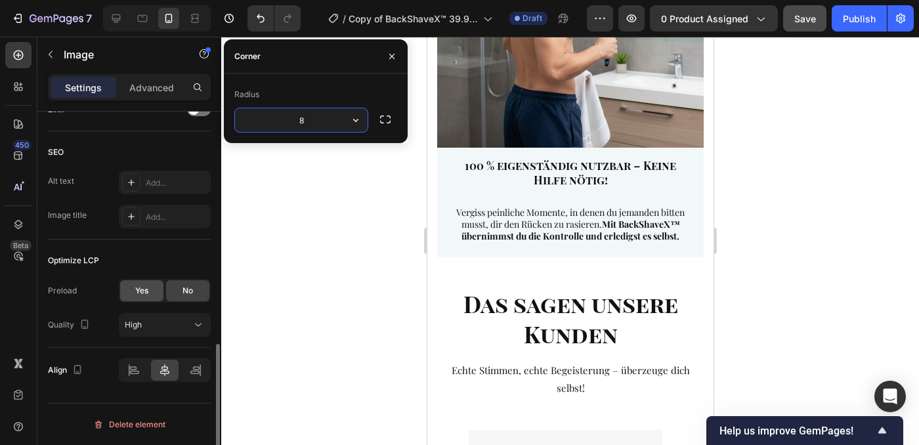
click at [150, 295] on div "Yes" at bounding box center [141, 290] width 43 height 21
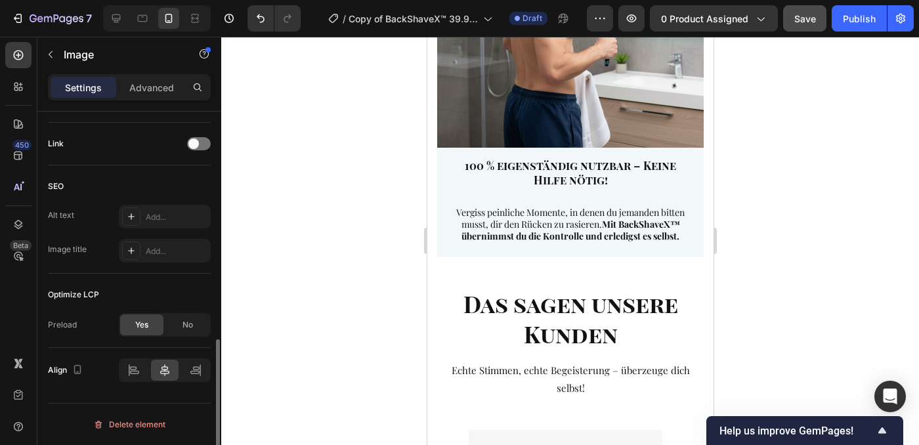
scroll to position [586, 0]
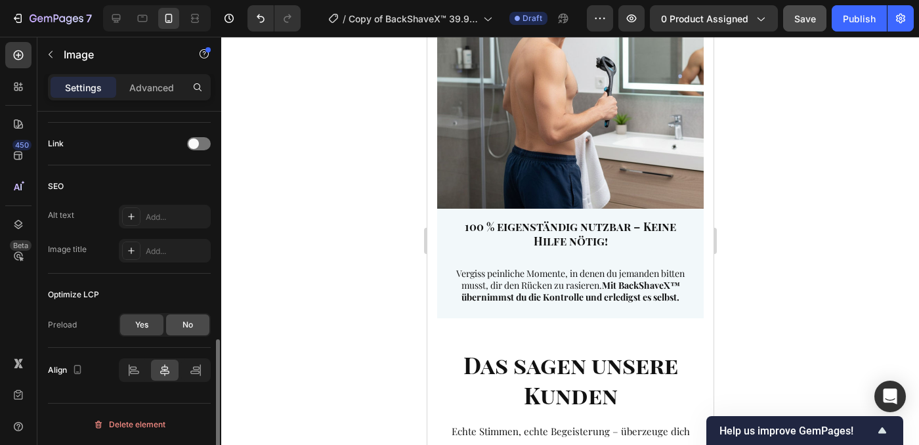
click at [184, 328] on span "No" at bounding box center [188, 325] width 11 height 12
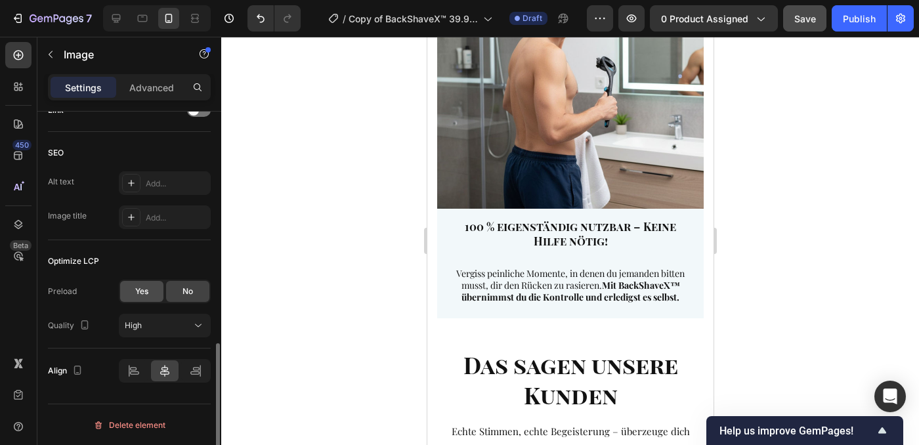
scroll to position [620, 0]
click at [149, 326] on div "High" at bounding box center [158, 325] width 67 height 12
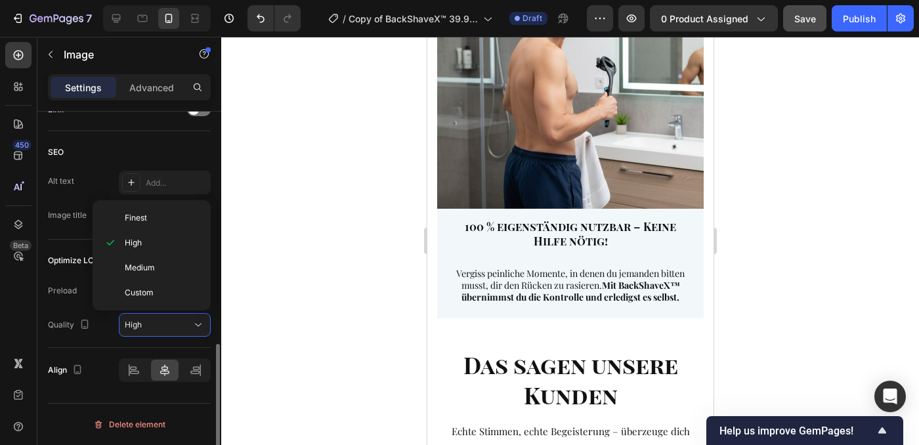
click at [114, 151] on div "SEO" at bounding box center [129, 152] width 163 height 21
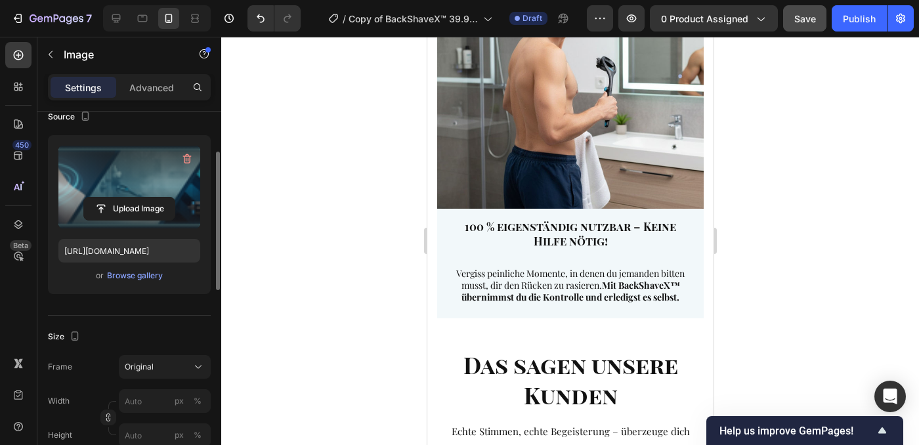
scroll to position [0, 0]
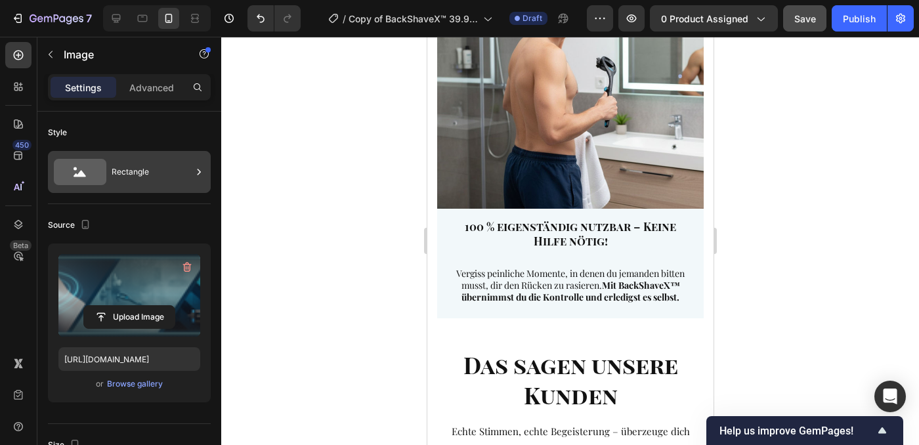
click at [129, 168] on div "Rectangle" at bounding box center [152, 172] width 80 height 30
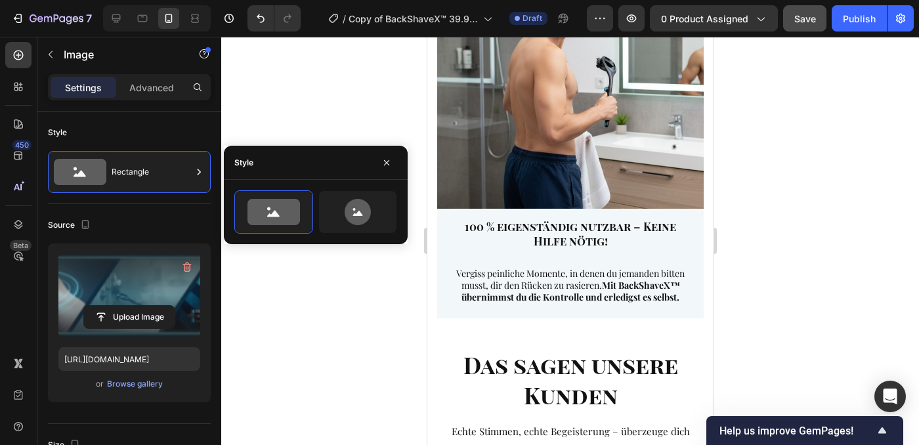
click at [140, 144] on div "Style Rectangle" at bounding box center [129, 158] width 163 height 93
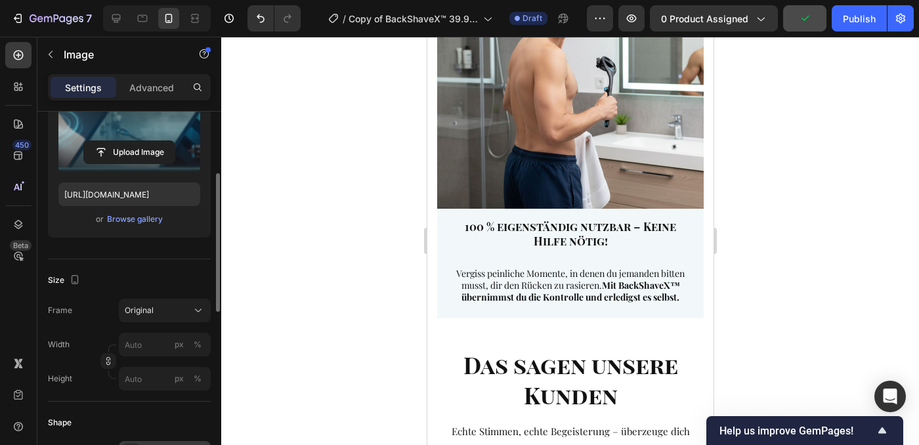
scroll to position [185, 0]
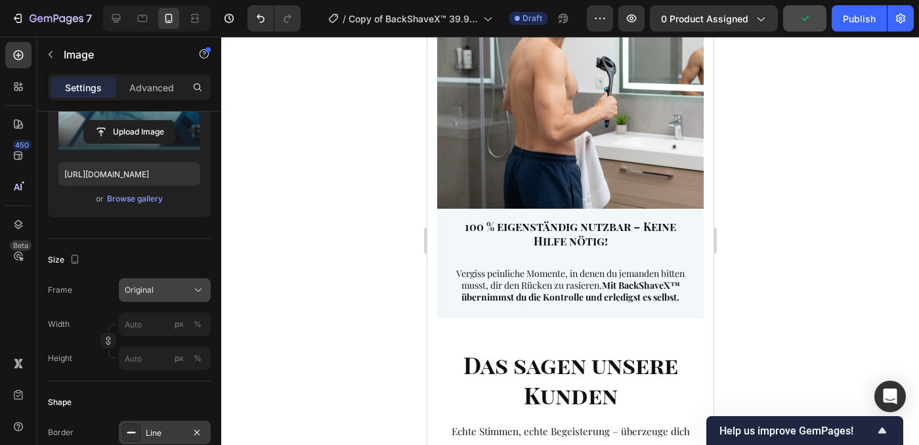
click at [162, 293] on div "Original" at bounding box center [157, 290] width 64 height 12
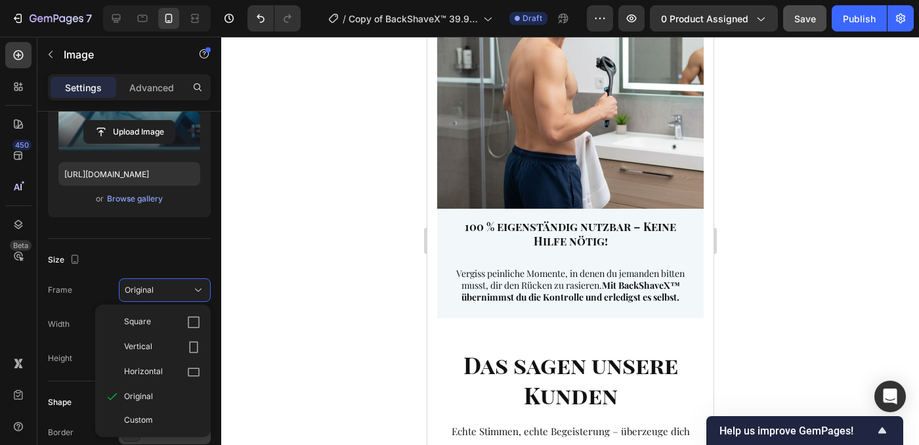
click at [139, 242] on div "Size Frame Original Square Vertical Horizontal Original Custom Width px % Heigh…" at bounding box center [129, 310] width 163 height 142
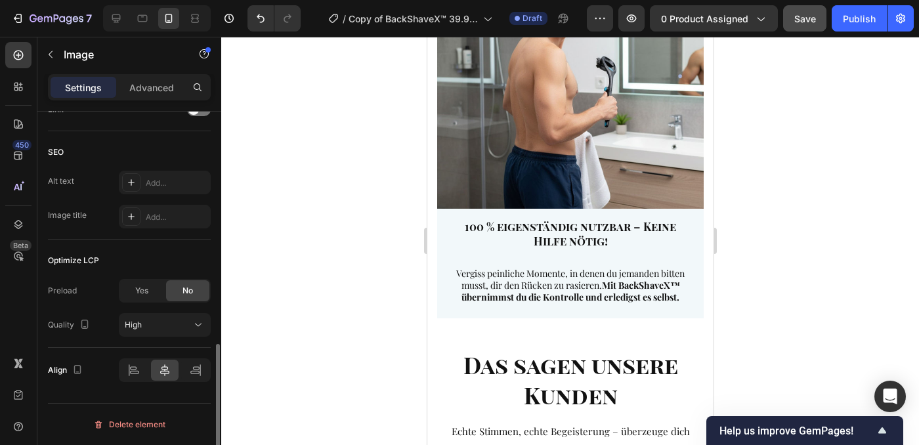
scroll to position [0, 0]
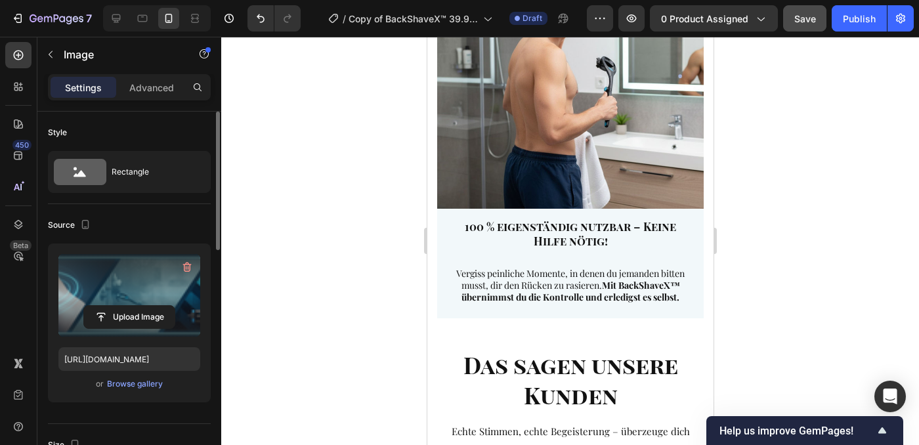
click at [165, 100] on div "Settings Advanced" at bounding box center [129, 87] width 163 height 26
click at [170, 93] on p "Advanced" at bounding box center [151, 88] width 45 height 14
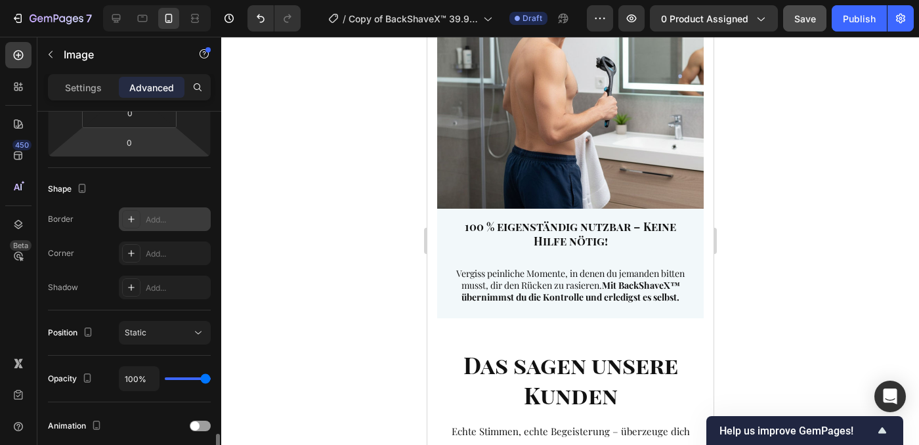
scroll to position [424, 0]
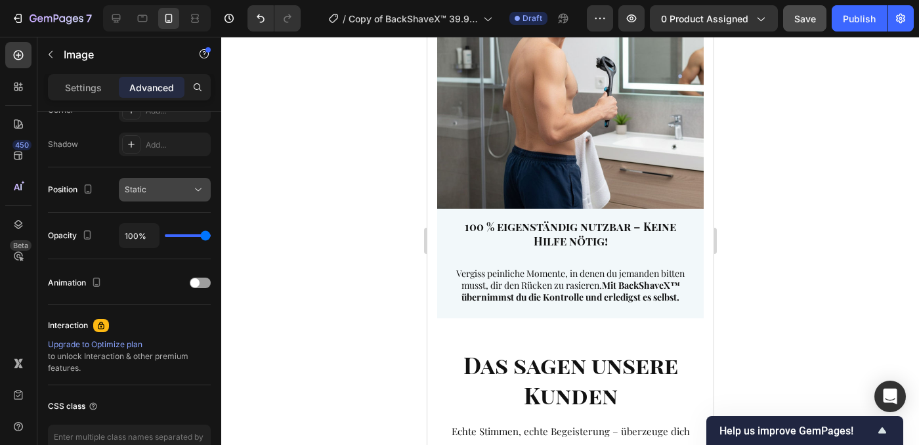
click at [147, 194] on div "Static" at bounding box center [158, 190] width 67 height 12
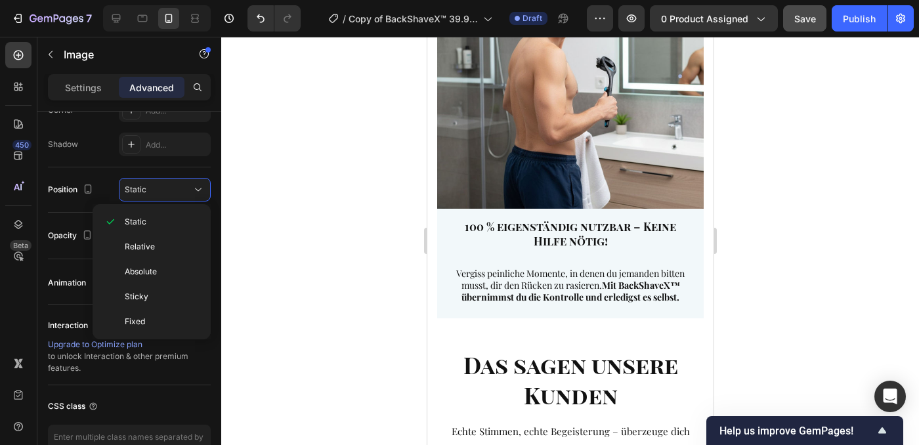
click at [39, 237] on div "Display on Desktop Yes No Tablet Yes No Mobile Yes No Spacing (px) 0 0 0 0 0 0 …" at bounding box center [129, 125] width 184 height 876
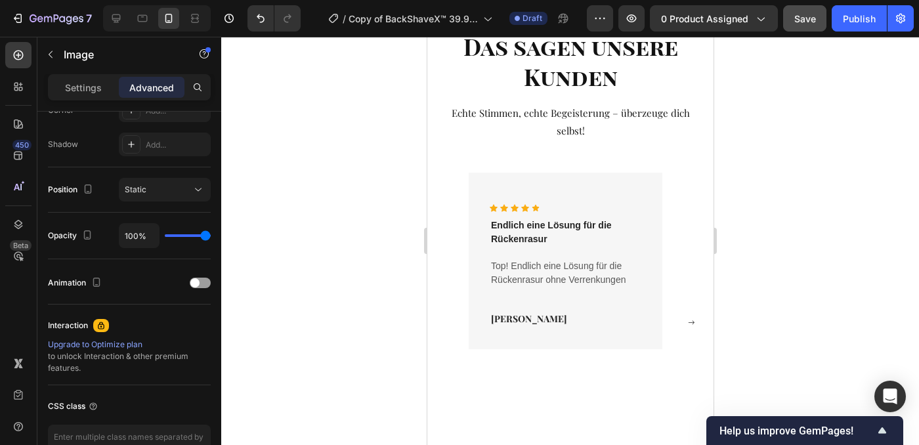
scroll to position [4391, 0]
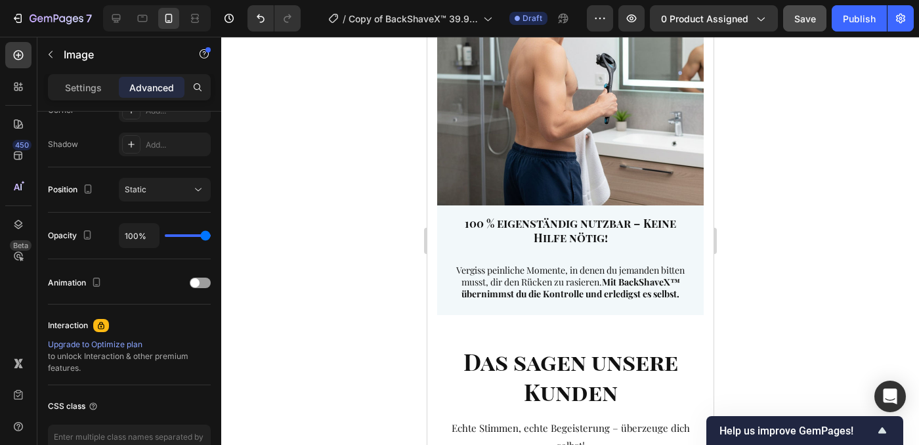
click at [70, 86] on p "Settings" at bounding box center [83, 88] width 37 height 14
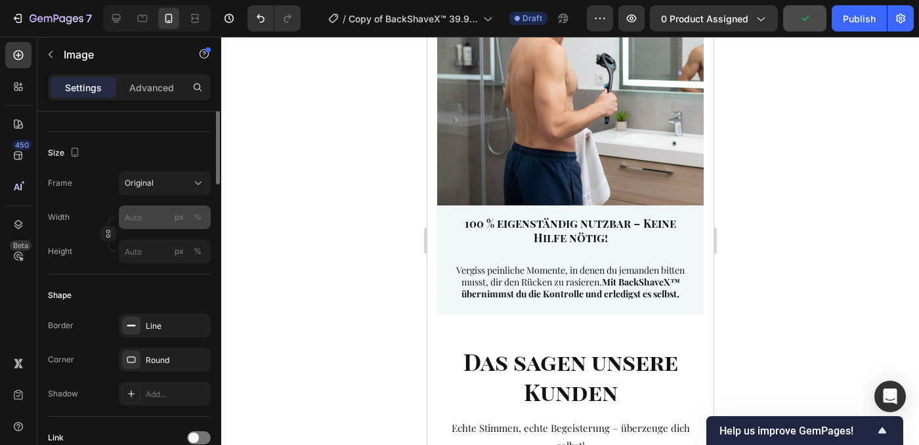
scroll to position [165, 0]
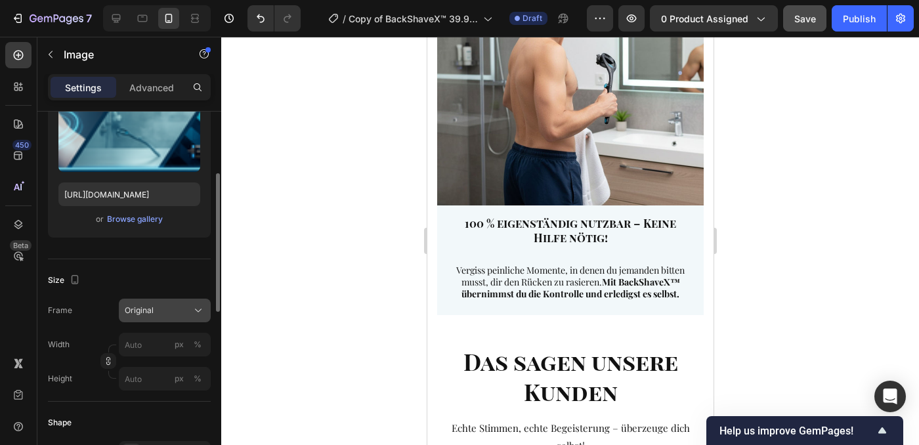
click at [179, 314] on div "Original" at bounding box center [157, 311] width 64 height 12
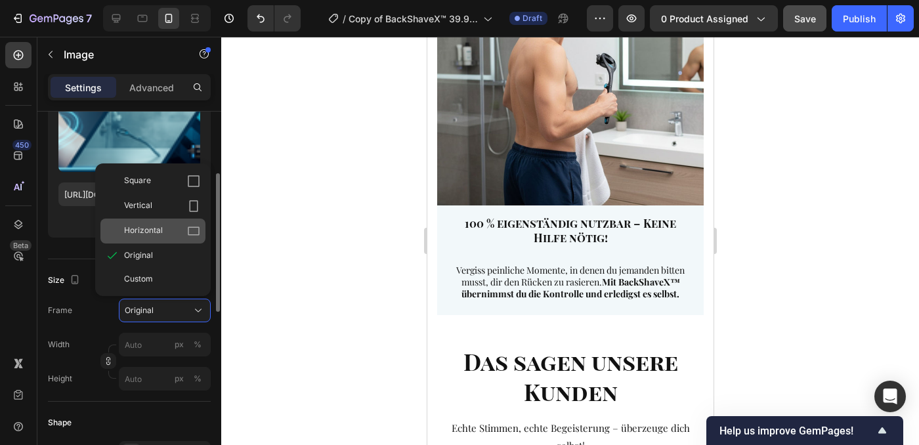
click at [176, 234] on div "Horizontal" at bounding box center [162, 231] width 76 height 13
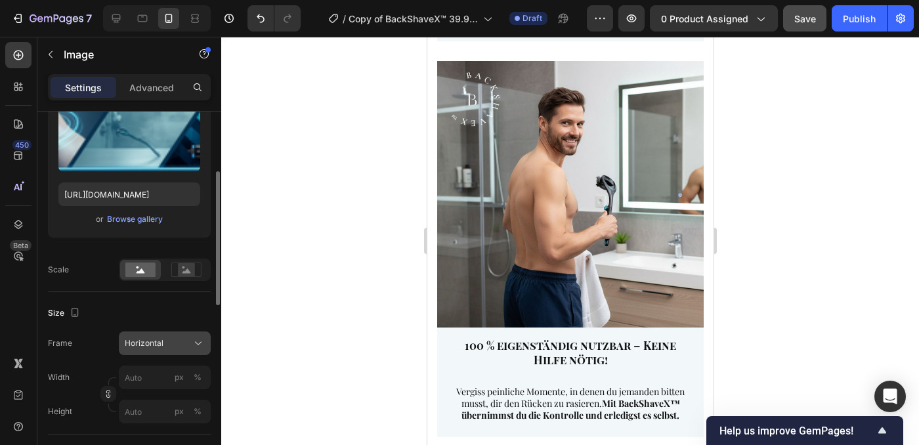
click at [171, 352] on button "Horizontal" at bounding box center [165, 344] width 92 height 24
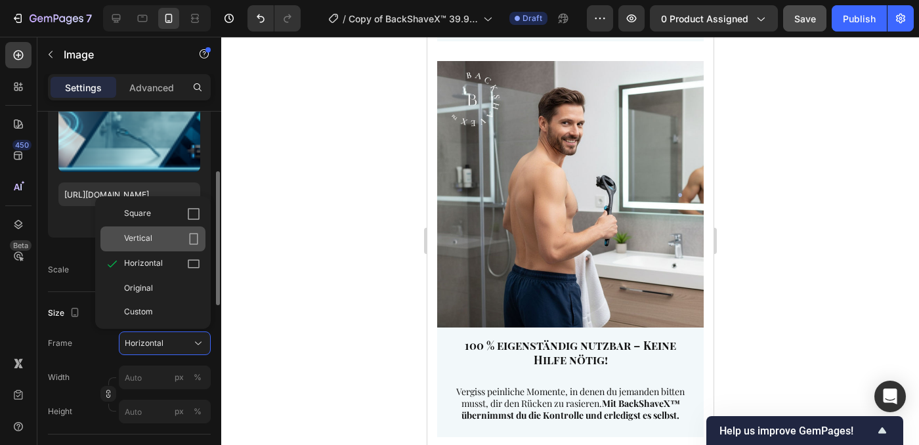
click at [159, 239] on div "Vertical" at bounding box center [162, 238] width 76 height 13
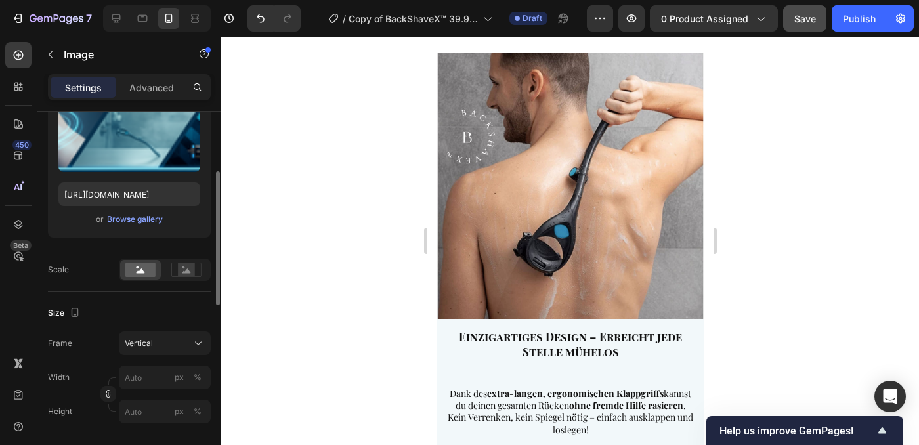
scroll to position [4540, 0]
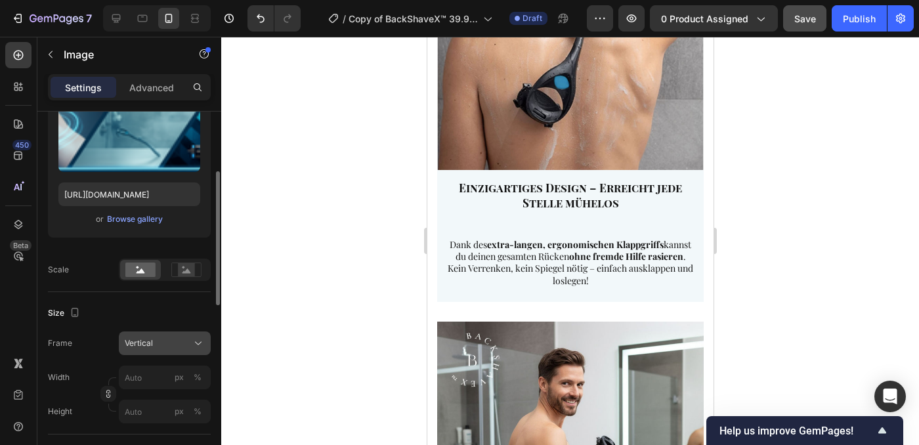
click at [165, 336] on button "Vertical" at bounding box center [165, 344] width 92 height 24
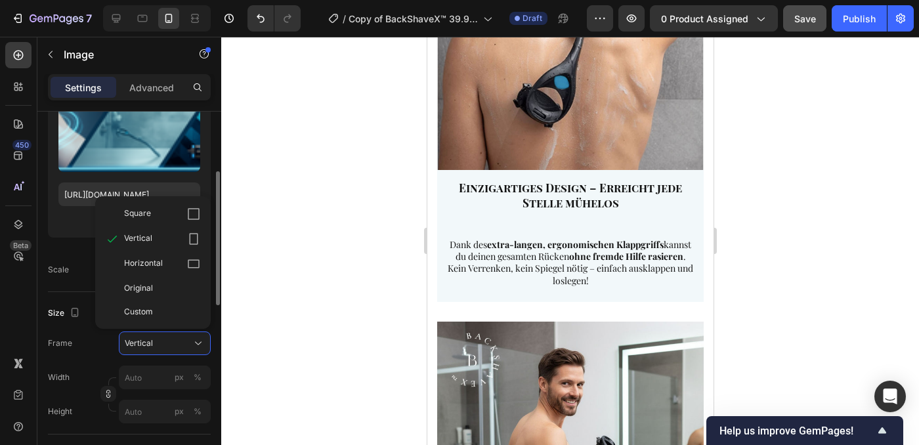
click at [162, 217] on div "Square" at bounding box center [162, 213] width 76 height 13
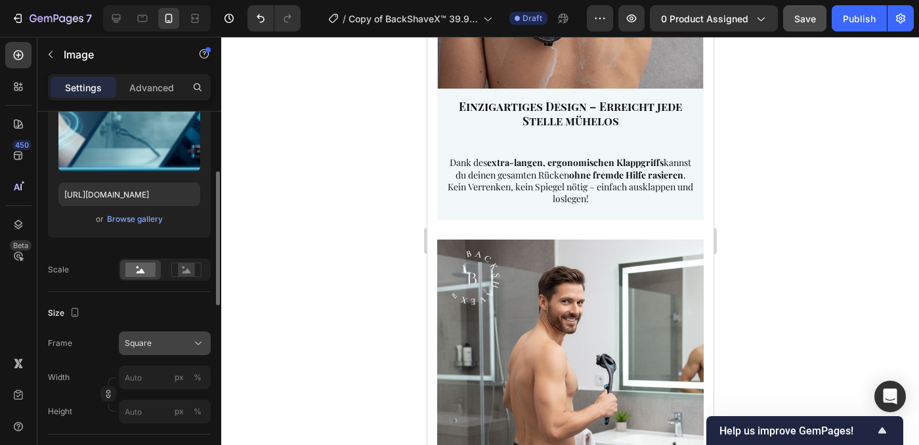
click at [181, 343] on div "Square" at bounding box center [157, 343] width 64 height 12
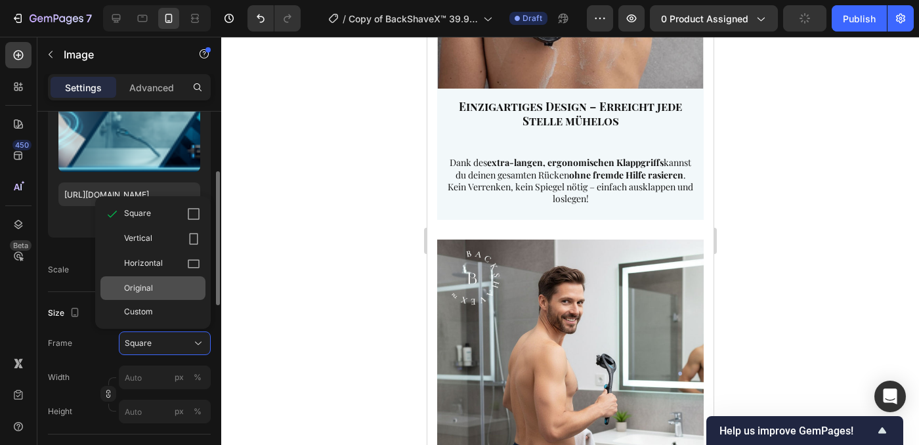
click at [161, 297] on div "Original" at bounding box center [152, 288] width 105 height 24
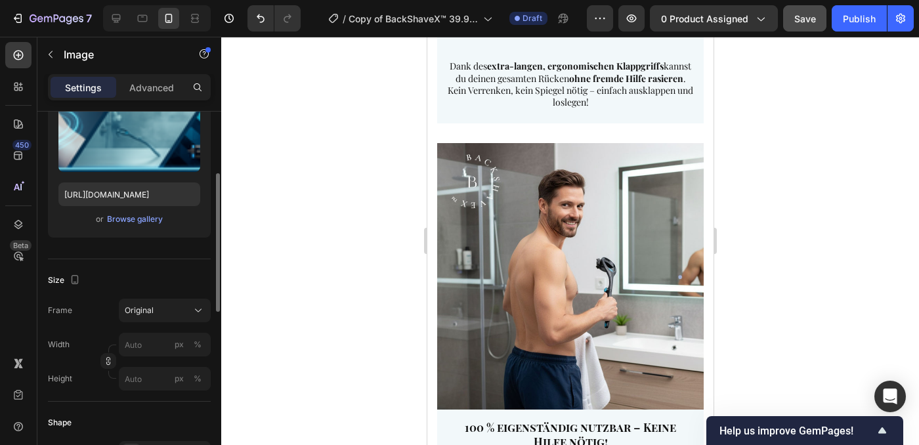
scroll to position [4365, 0]
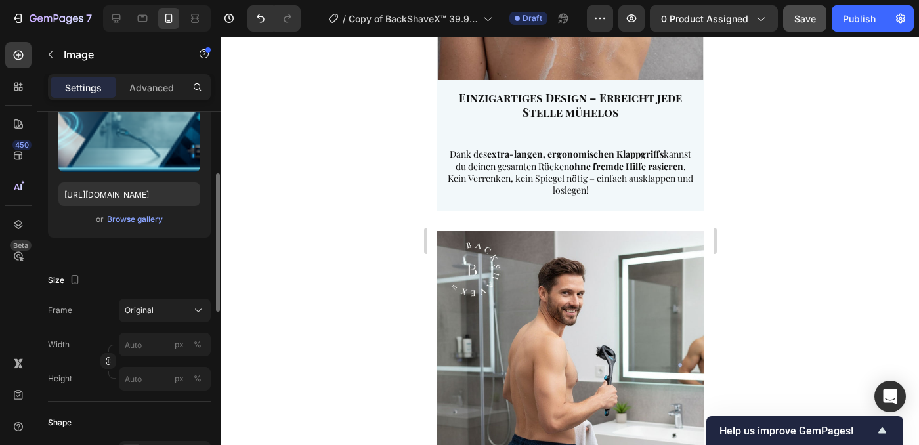
click at [399, 204] on div at bounding box center [570, 241] width 698 height 408
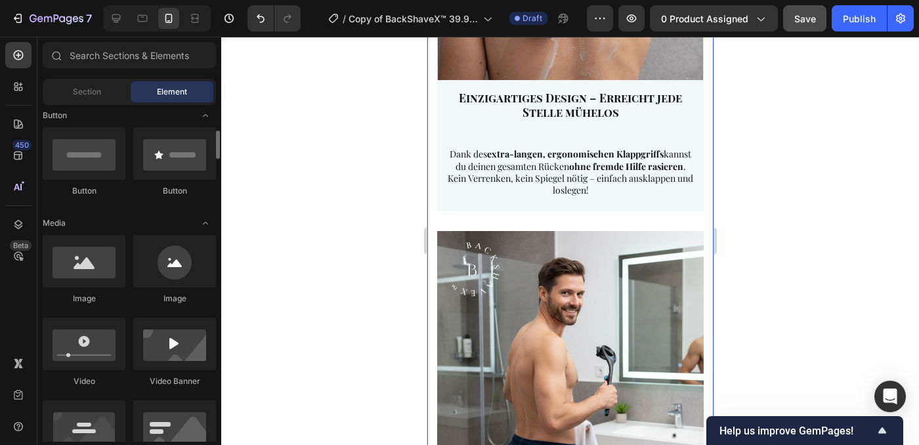
scroll to position [0, 0]
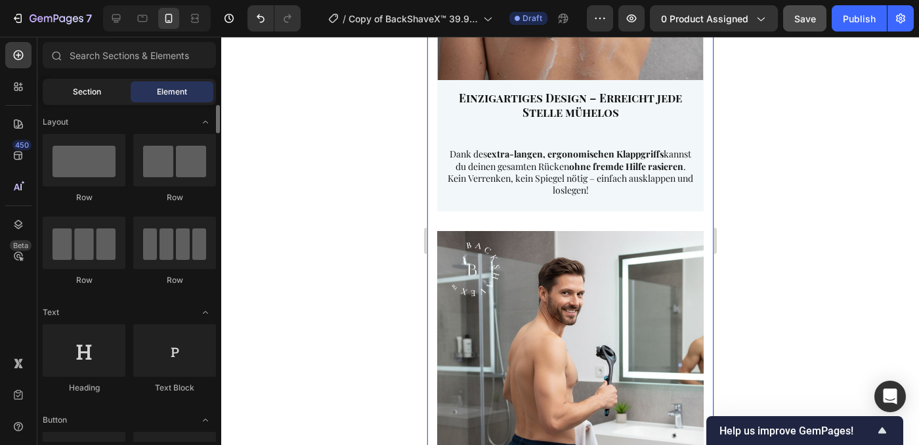
click at [63, 92] on div "Section" at bounding box center [86, 91] width 83 height 21
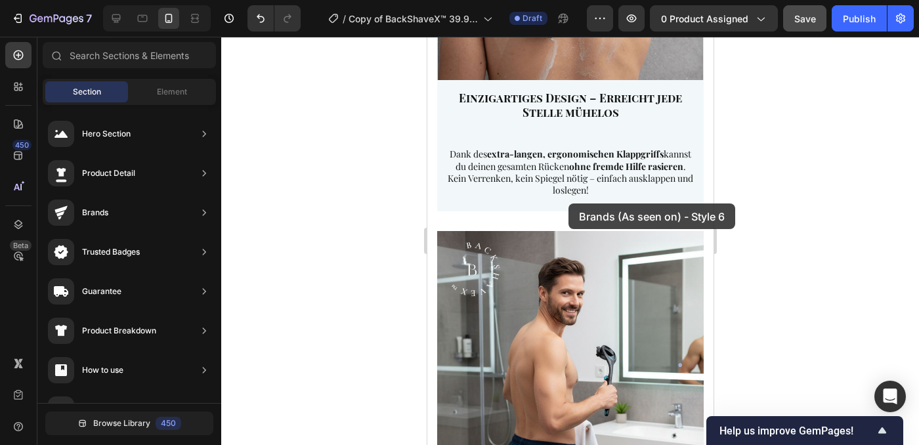
drag, startPoint x: 755, startPoint y: 282, endPoint x: 568, endPoint y: 204, distance: 202.8
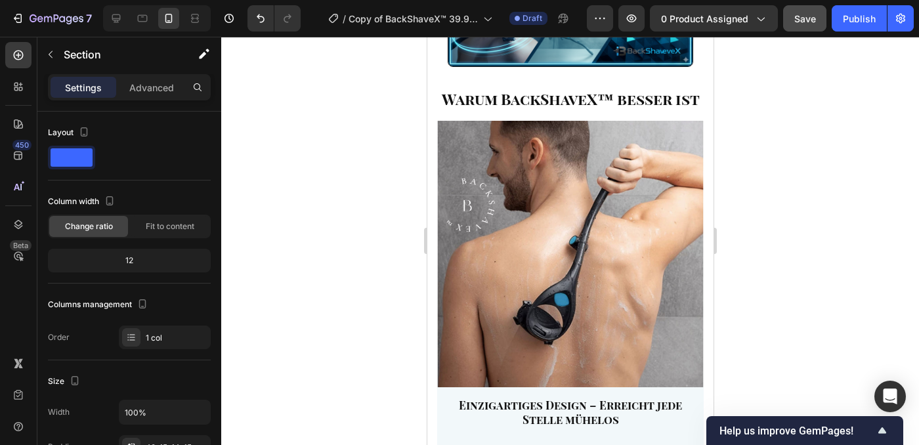
scroll to position [3617, 0]
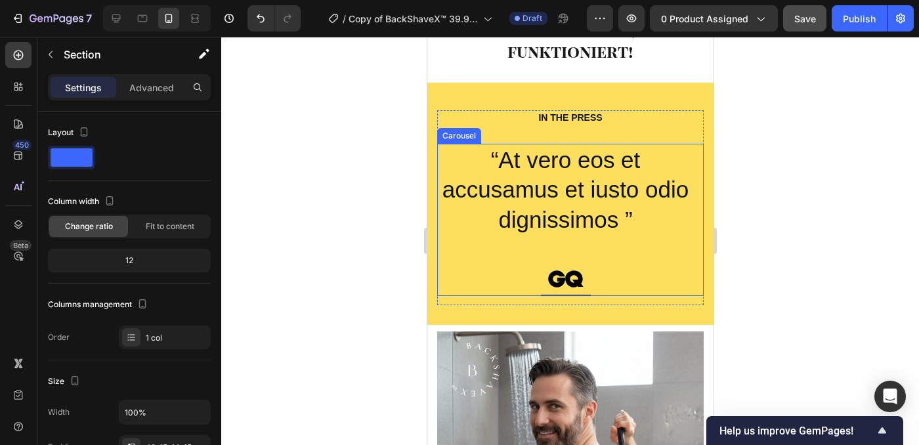
click at [639, 274] on div "“At vero eos et accusamus et iusto odio dignissimos ” Text Block Image Row" at bounding box center [565, 220] width 257 height 152
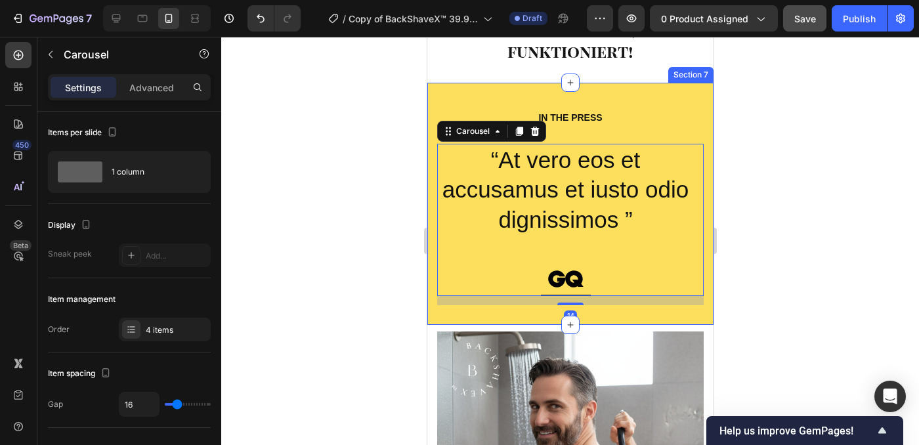
click at [450, 313] on div "IN THE PRESS Heading “At vero eos et accusamus et iusto odio dignissimos ” Text…" at bounding box center [570, 212] width 267 height 205
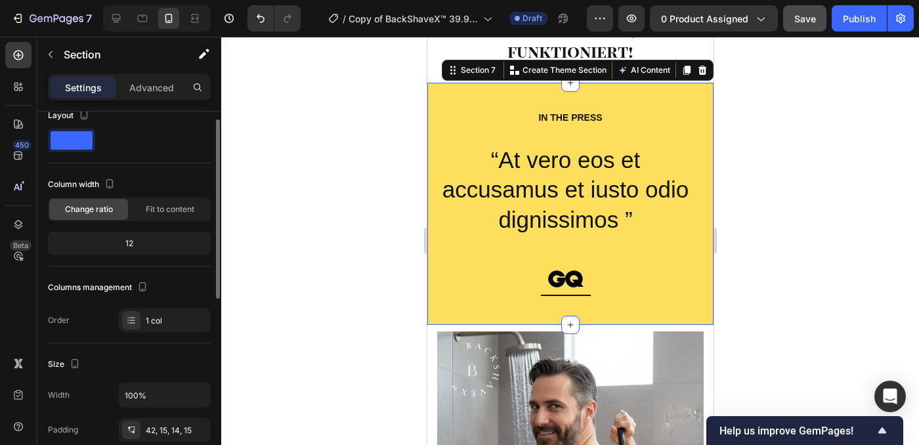
scroll to position [0, 0]
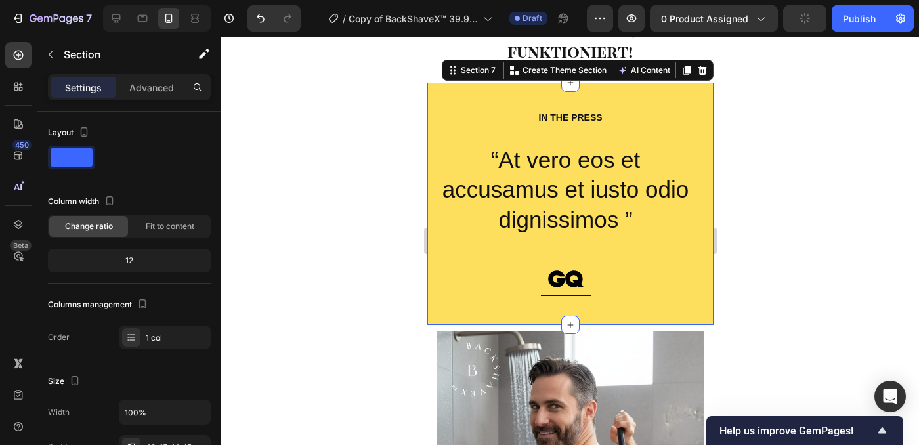
click at [489, 96] on div "IN THE PRESS Heading “At vero eos et accusamus et iusto odio dignissimos ” Text…" at bounding box center [570, 204] width 286 height 242
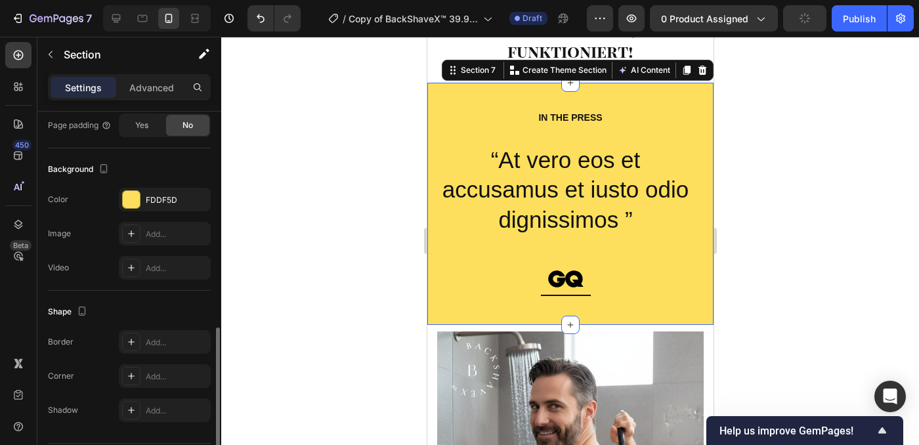
scroll to position [396, 0]
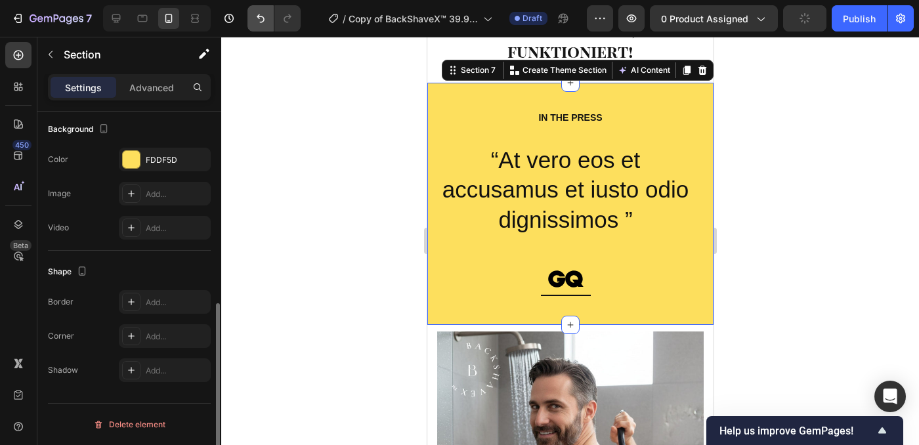
click at [267, 22] on icon "Undo/Redo" at bounding box center [260, 18] width 13 height 13
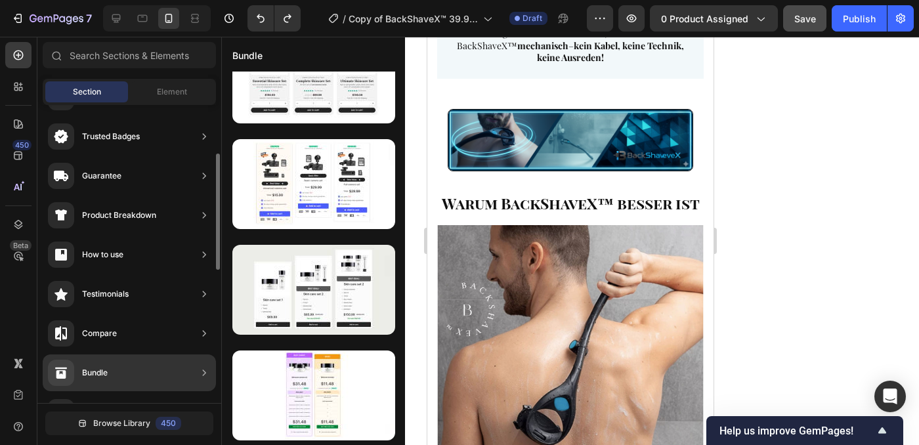
scroll to position [118, 0]
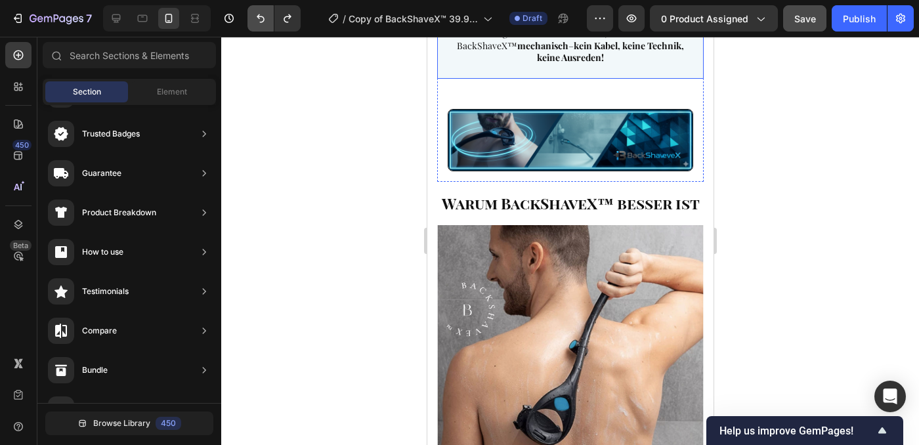
click at [264, 28] on button "Undo/Redo" at bounding box center [261, 18] width 26 height 26
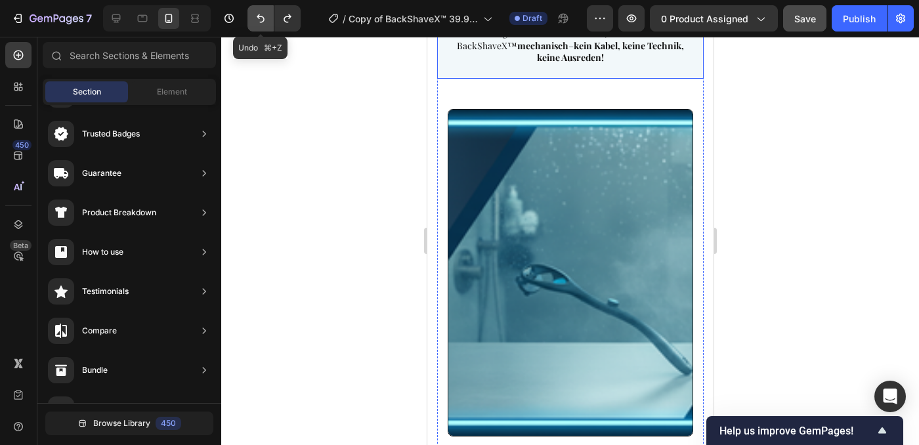
click at [264, 28] on button "Undo/Redo" at bounding box center [261, 18] width 26 height 26
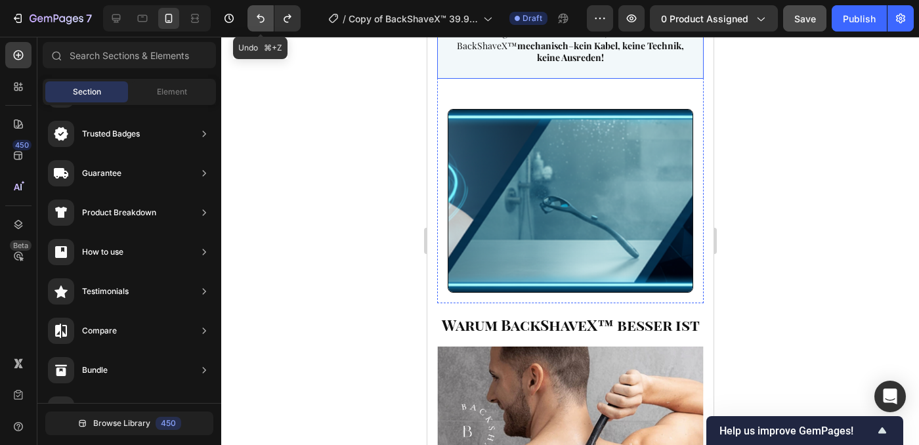
click at [264, 28] on button "Undo/Redo" at bounding box center [261, 18] width 26 height 26
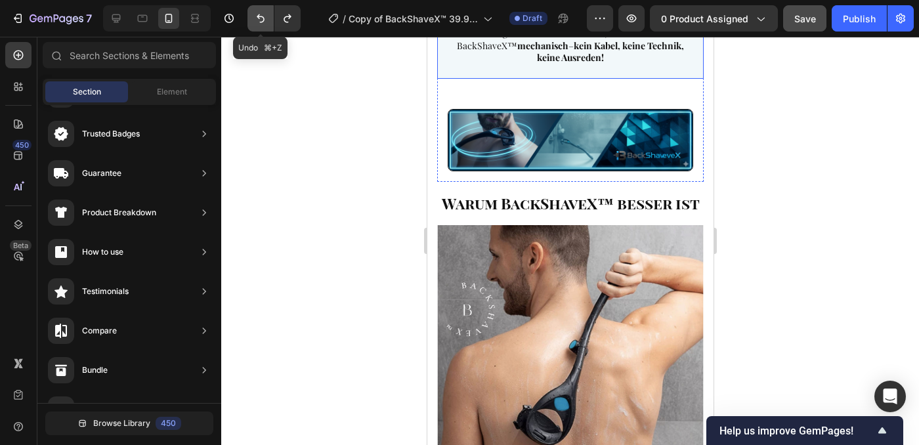
click at [265, 28] on button "Undo/Redo" at bounding box center [261, 18] width 26 height 26
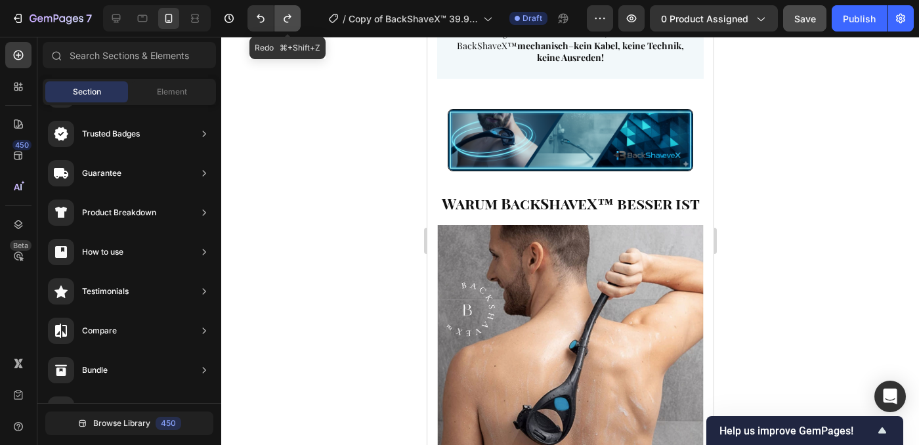
click at [276, 24] on button "Undo/Redo" at bounding box center [287, 18] width 26 height 26
click at [269, 24] on button "Undo/Redo" at bounding box center [261, 18] width 26 height 26
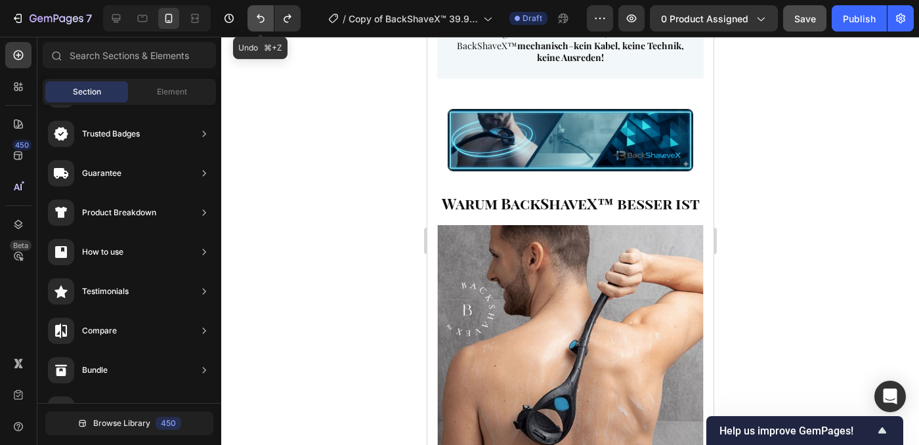
click at [269, 24] on button "Undo/Redo" at bounding box center [261, 18] width 26 height 26
click at [267, 26] on button "Undo/Redo" at bounding box center [261, 18] width 26 height 26
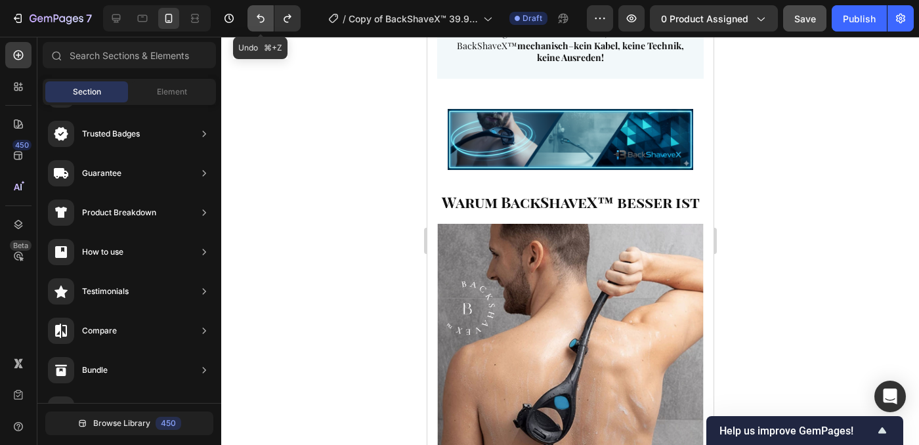
click at [267, 26] on button "Undo/Redo" at bounding box center [261, 18] width 26 height 26
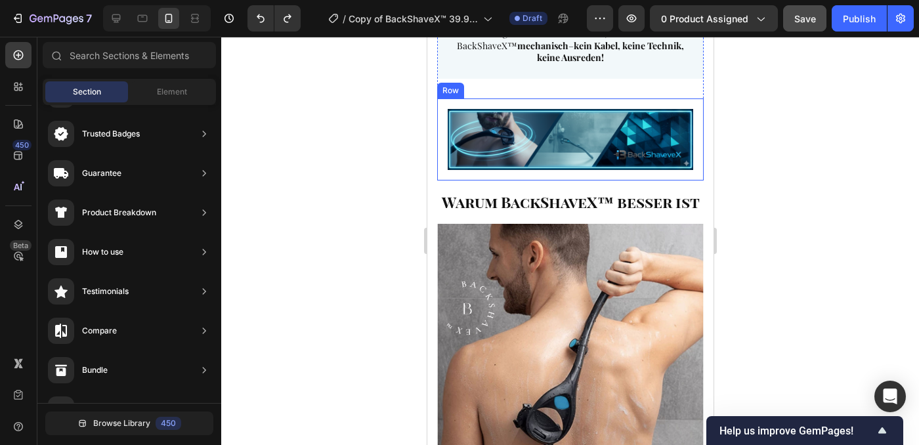
scroll to position [4345, 0]
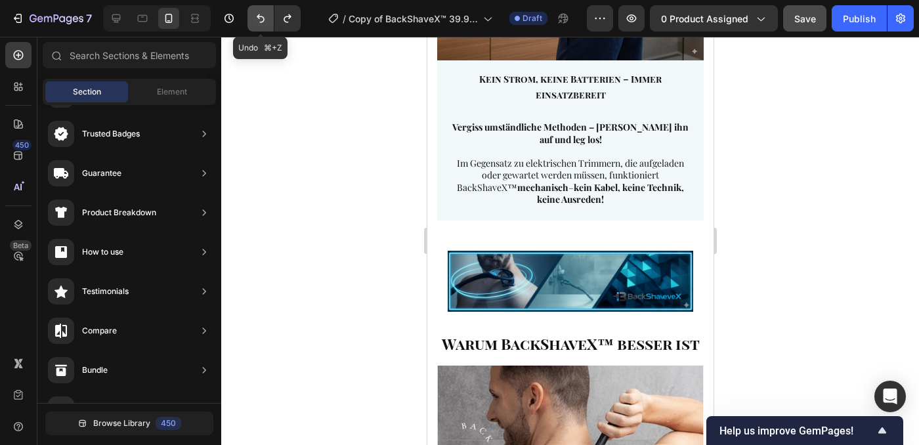
click at [265, 20] on icon "Undo/Redo" at bounding box center [260, 18] width 13 height 13
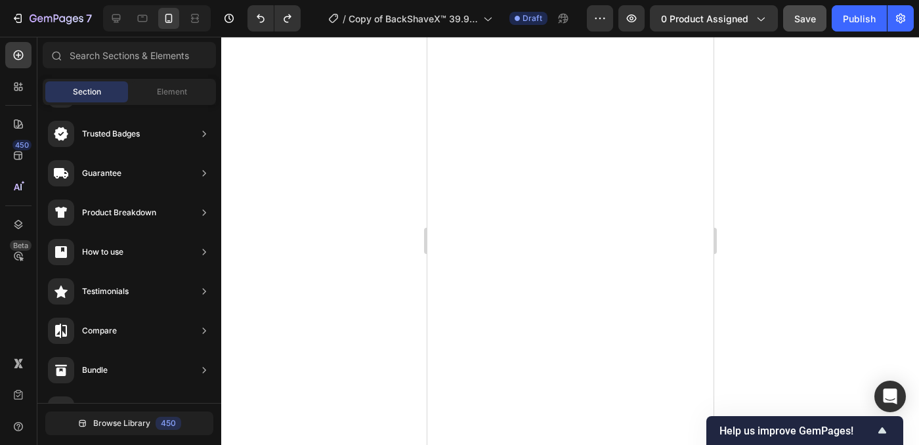
scroll to position [1725, 0]
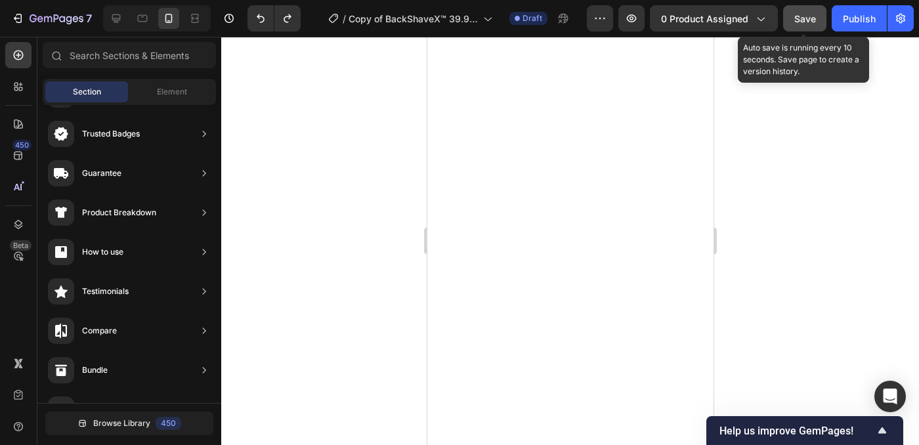
click at [794, 20] on span "Save" at bounding box center [805, 18] width 22 height 11
